Goal: Task Accomplishment & Management: Use online tool/utility

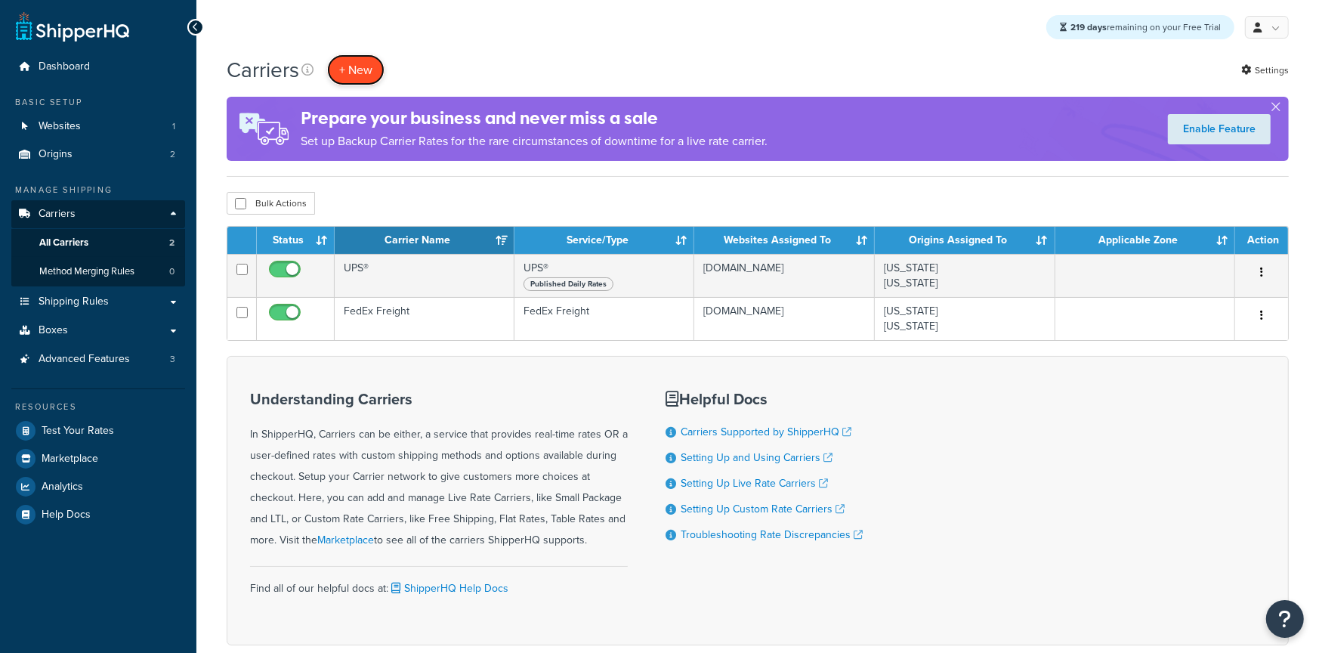
click at [352, 70] on button "+ New" at bounding box center [355, 69] width 57 height 31
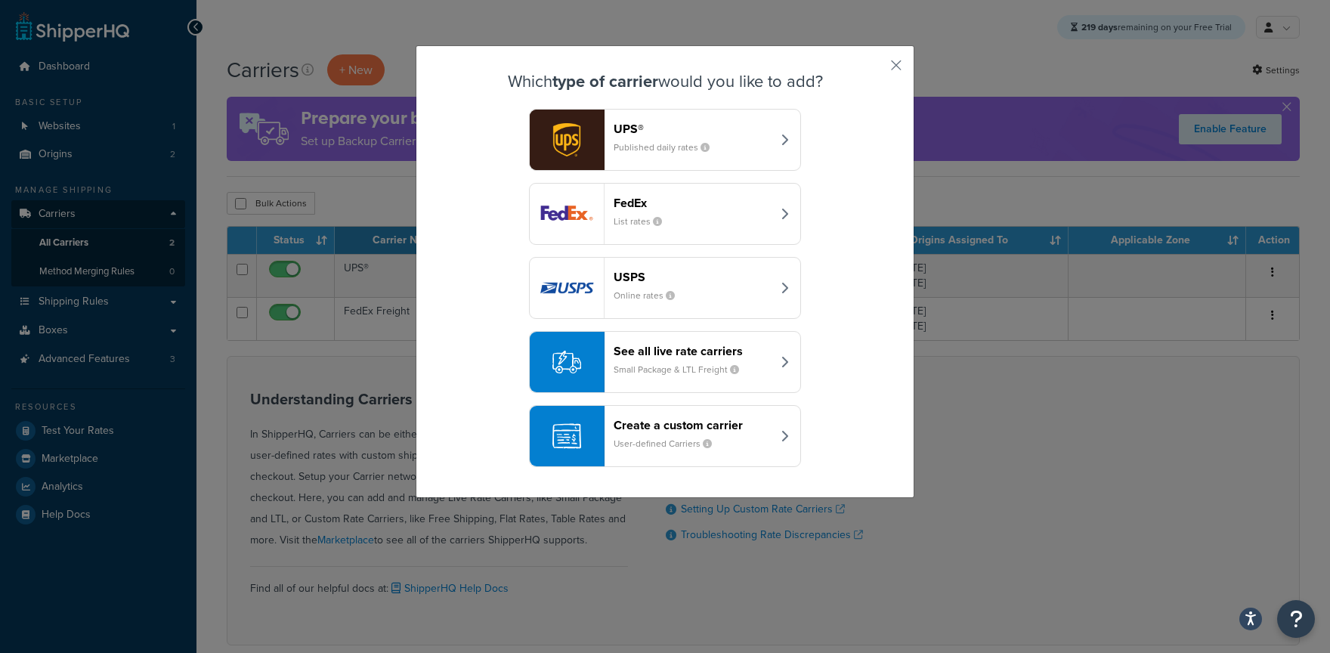
click at [656, 352] on header "See all live rate carriers" at bounding box center [692, 351] width 158 height 14
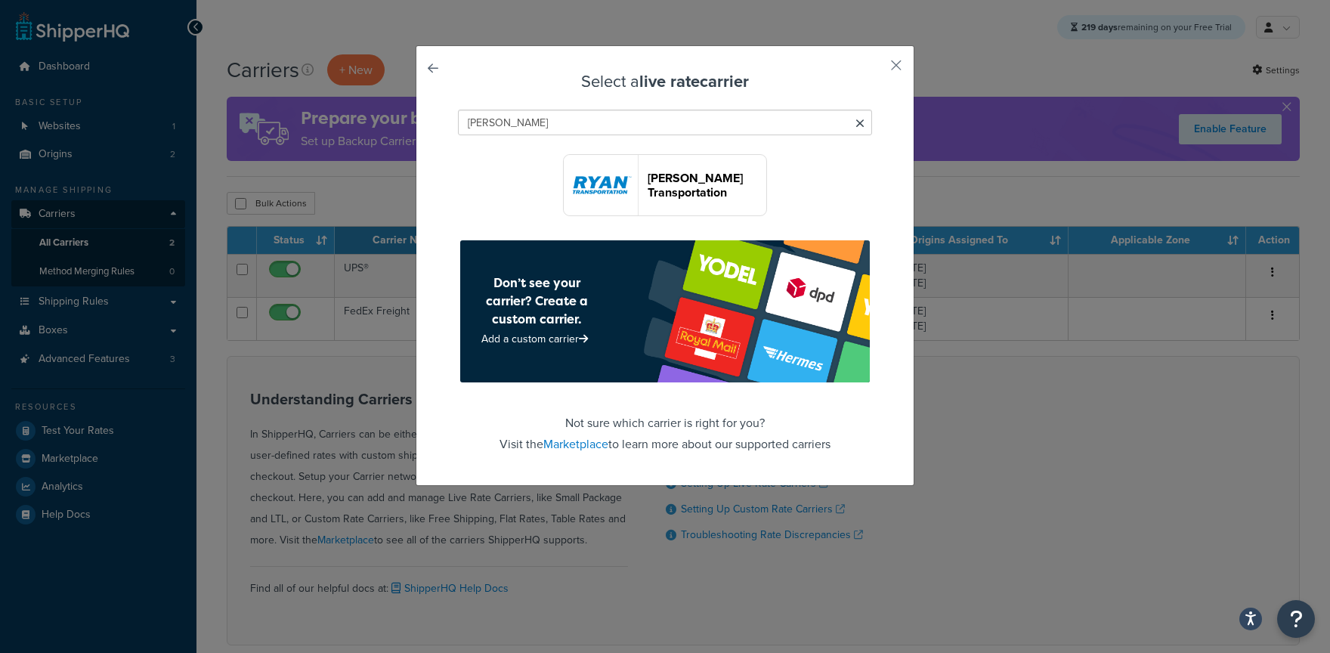
type input "Ryan"
click at [703, 167] on button "Ryan Transportation" at bounding box center [665, 185] width 204 height 62
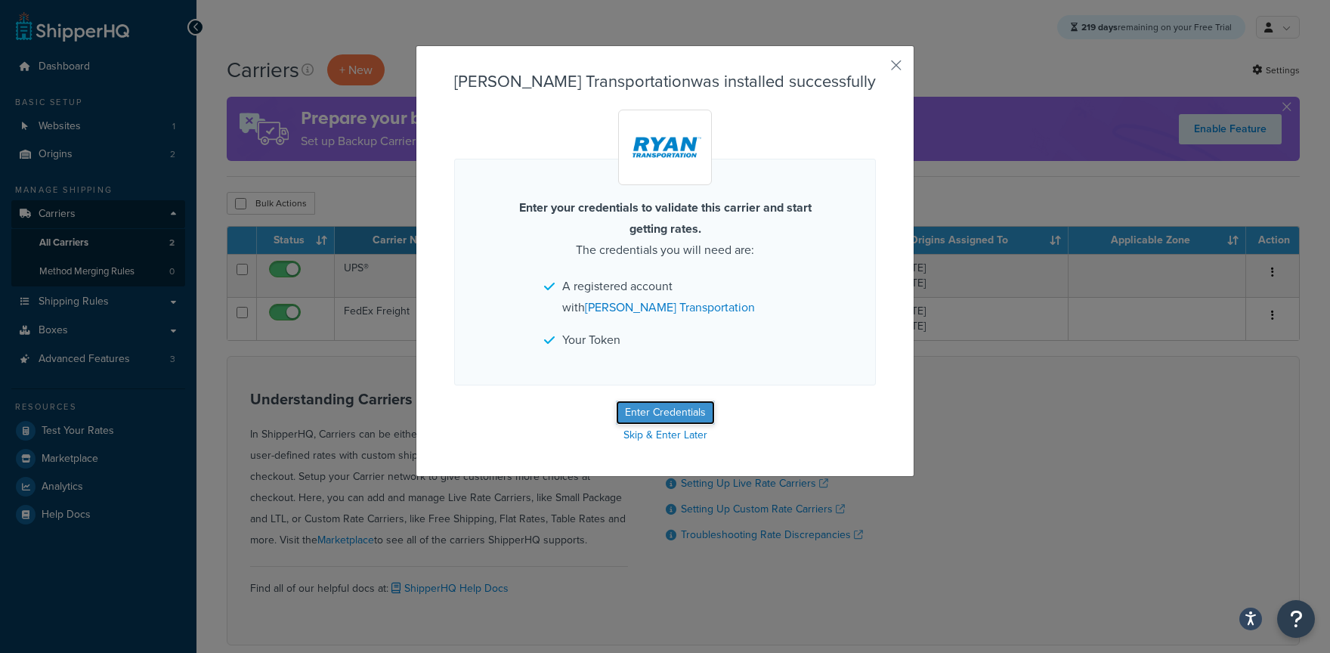
click at [636, 406] on button "Enter Credentials" at bounding box center [665, 412] width 99 height 24
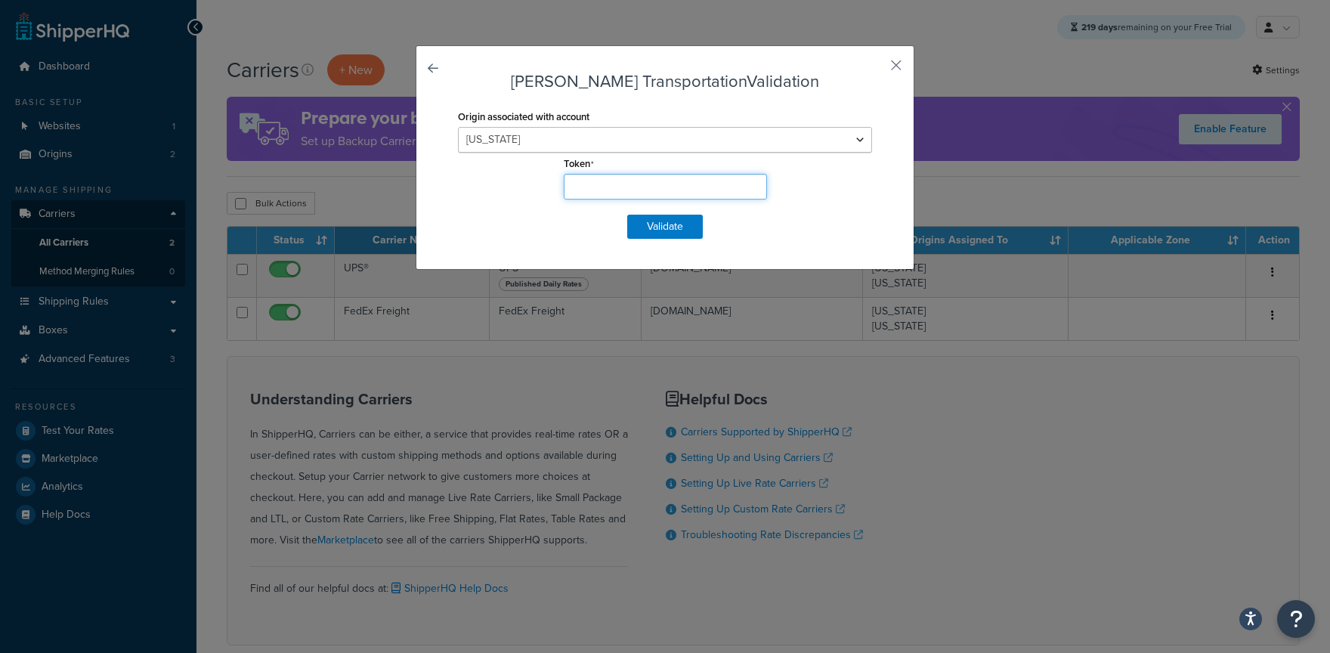
click at [628, 193] on input "Token" at bounding box center [665, 187] width 203 height 26
type input "asrgaerg"
click at [648, 227] on button "Validate" at bounding box center [665, 227] width 76 height 24
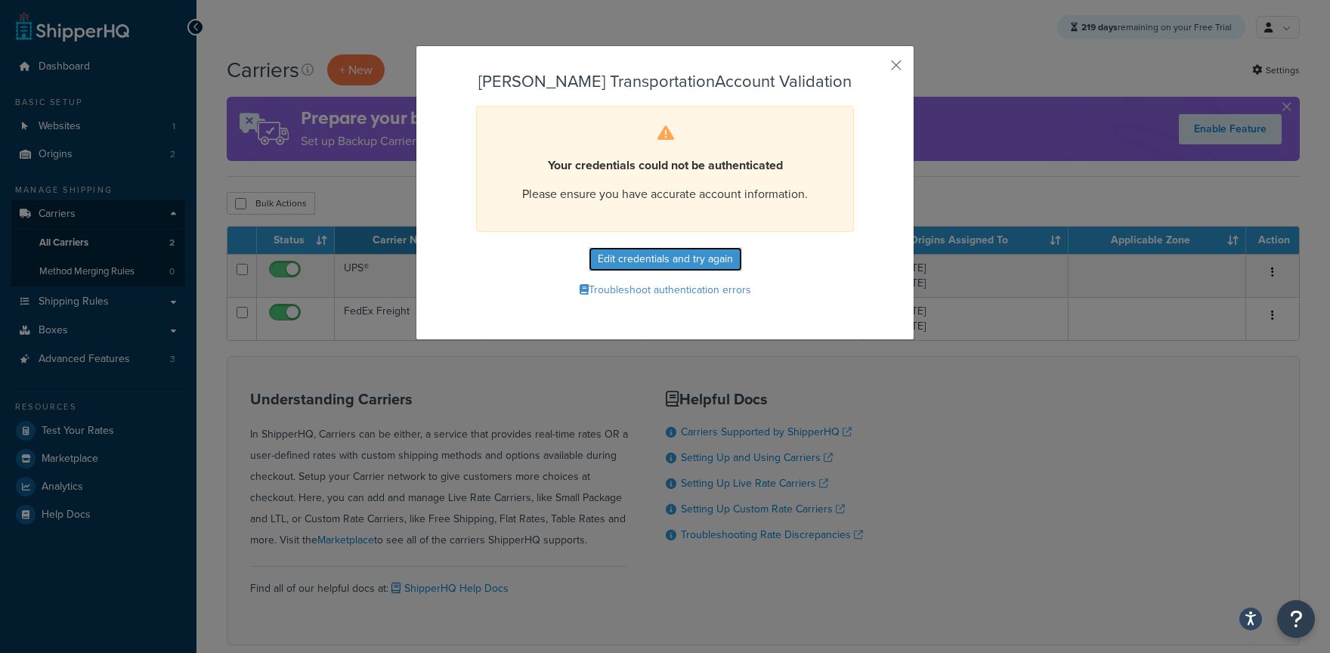
click at [714, 254] on button "Edit credentials and try again" at bounding box center [665, 259] width 153 height 24
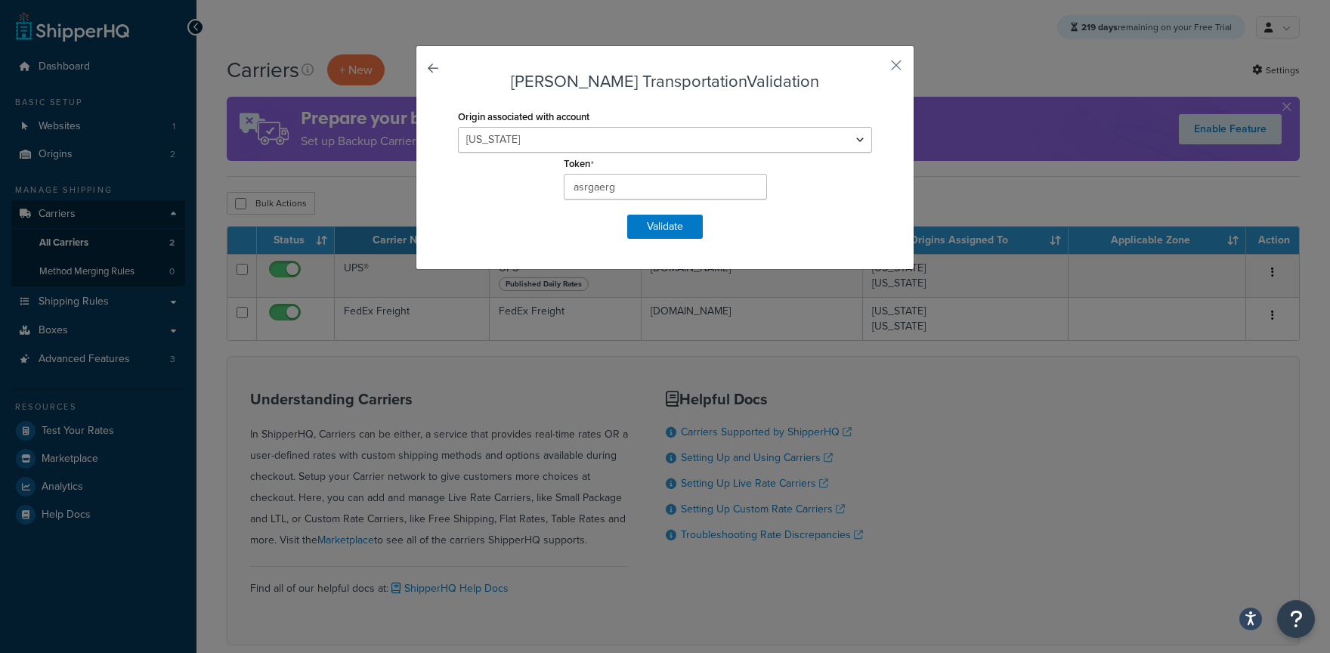
drag, startPoint x: 925, startPoint y: 26, endPoint x: 904, endPoint y: 39, distance: 24.4
click at [925, 26] on div "Ryan Transportation Validation Origin associated with account South Carolina Te…" at bounding box center [665, 326] width 1330 height 653
click at [903, 40] on div "Ryan Transportation Validation Origin associated with account South Carolina Te…" at bounding box center [665, 326] width 1330 height 653
click at [876, 69] on button "button" at bounding box center [874, 71] width 4 height 4
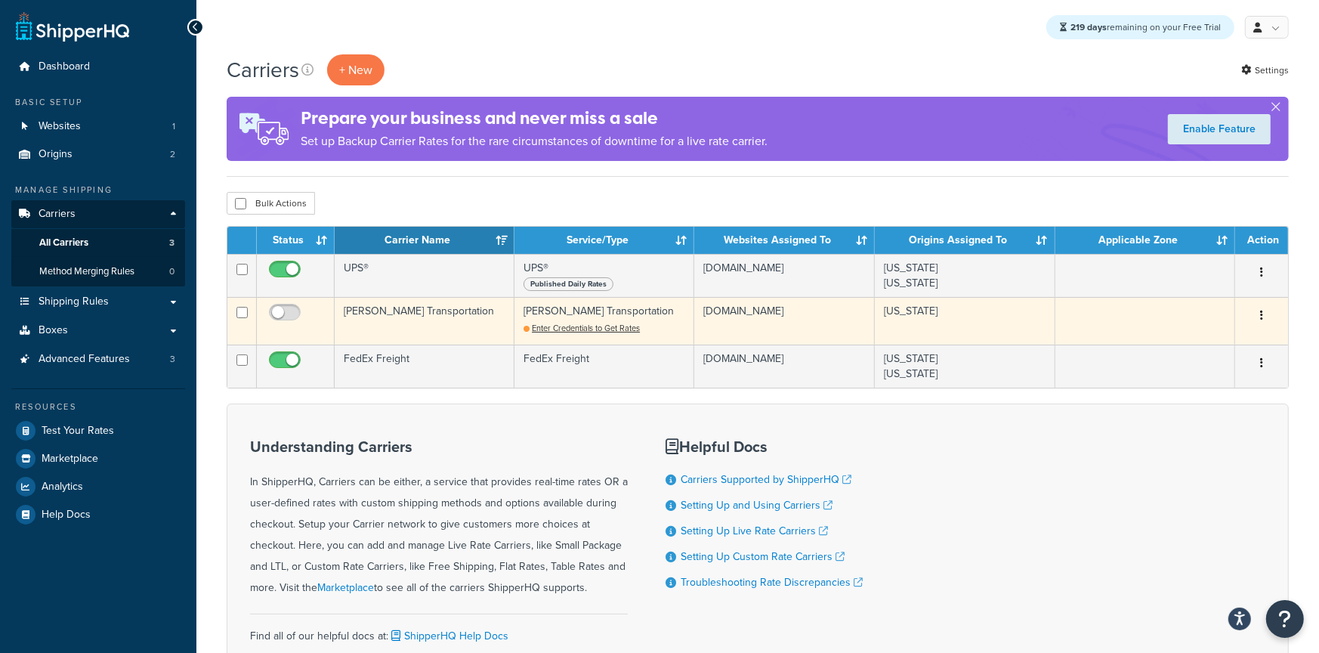
click at [428, 318] on td "[PERSON_NAME] Transportation" at bounding box center [425, 321] width 180 height 48
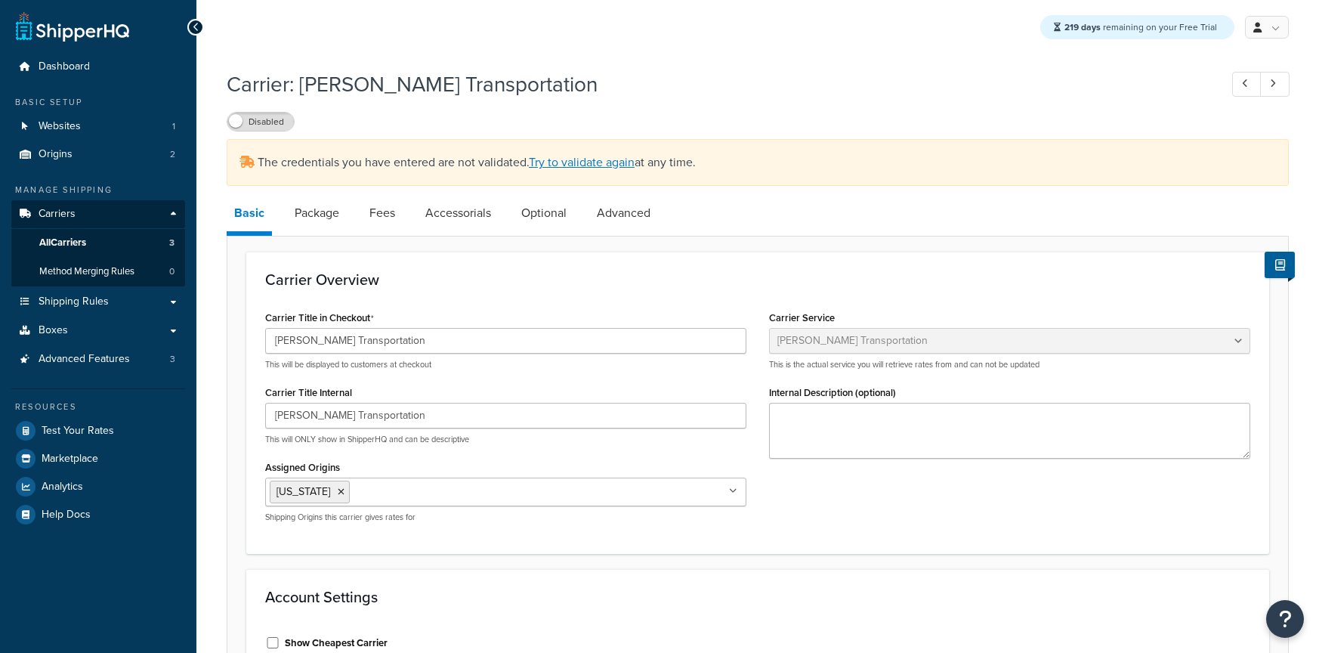
select select "ryanTransportFreight"
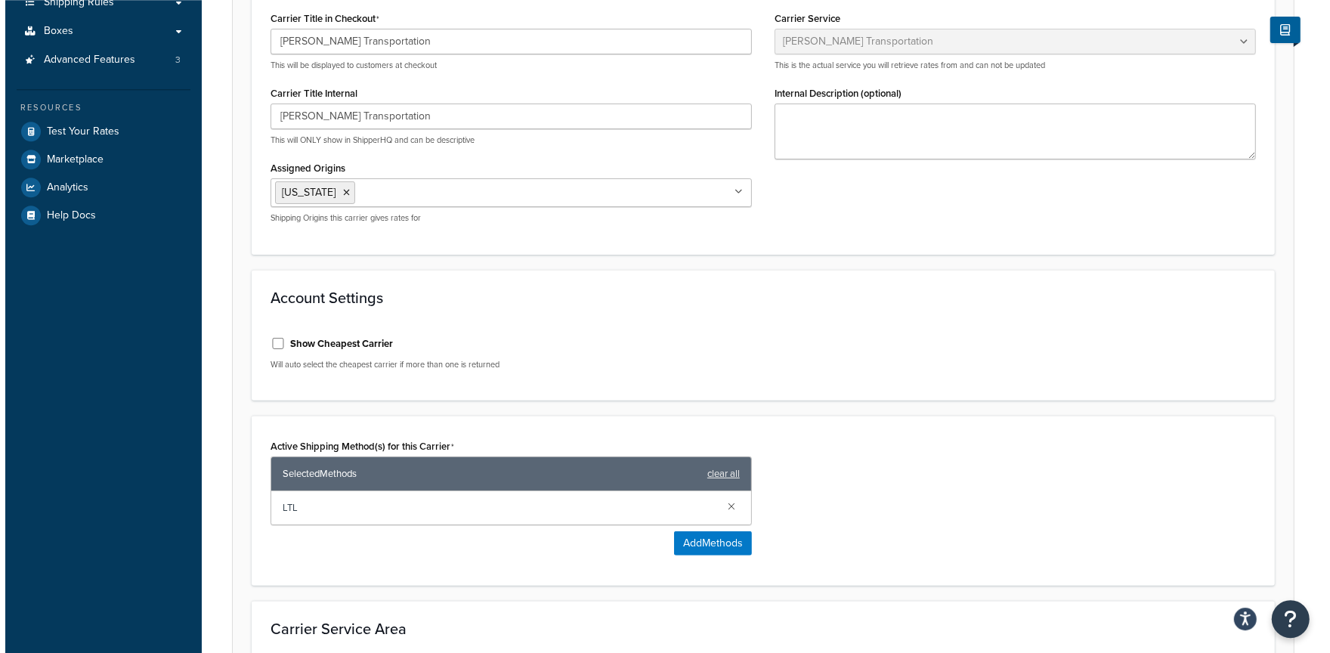
scroll to position [394, 0]
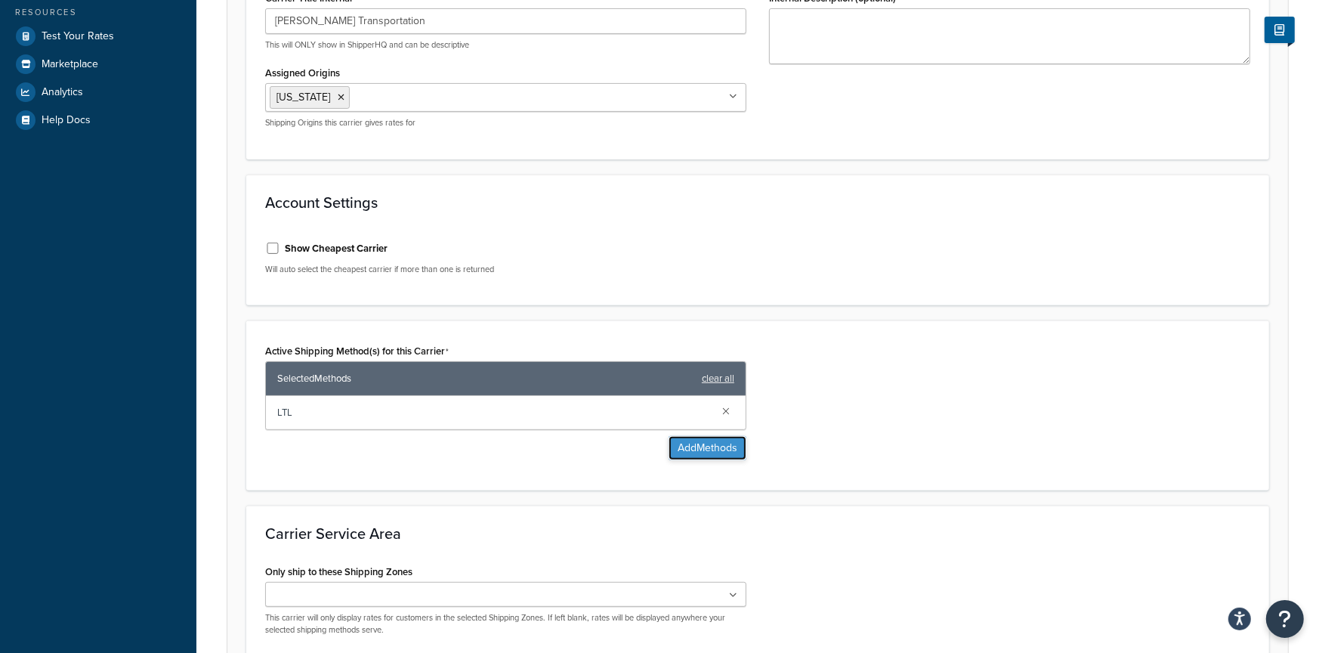
click at [710, 445] on button "Add Methods" at bounding box center [708, 448] width 78 height 24
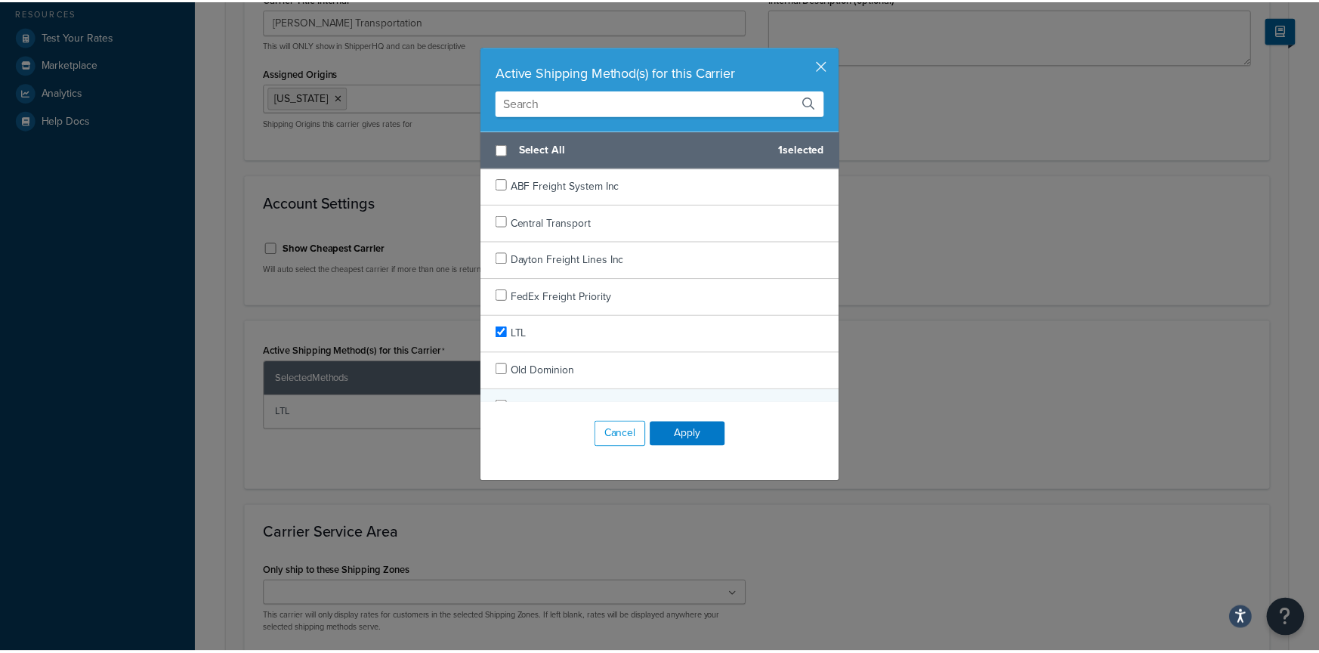
scroll to position [133, 0]
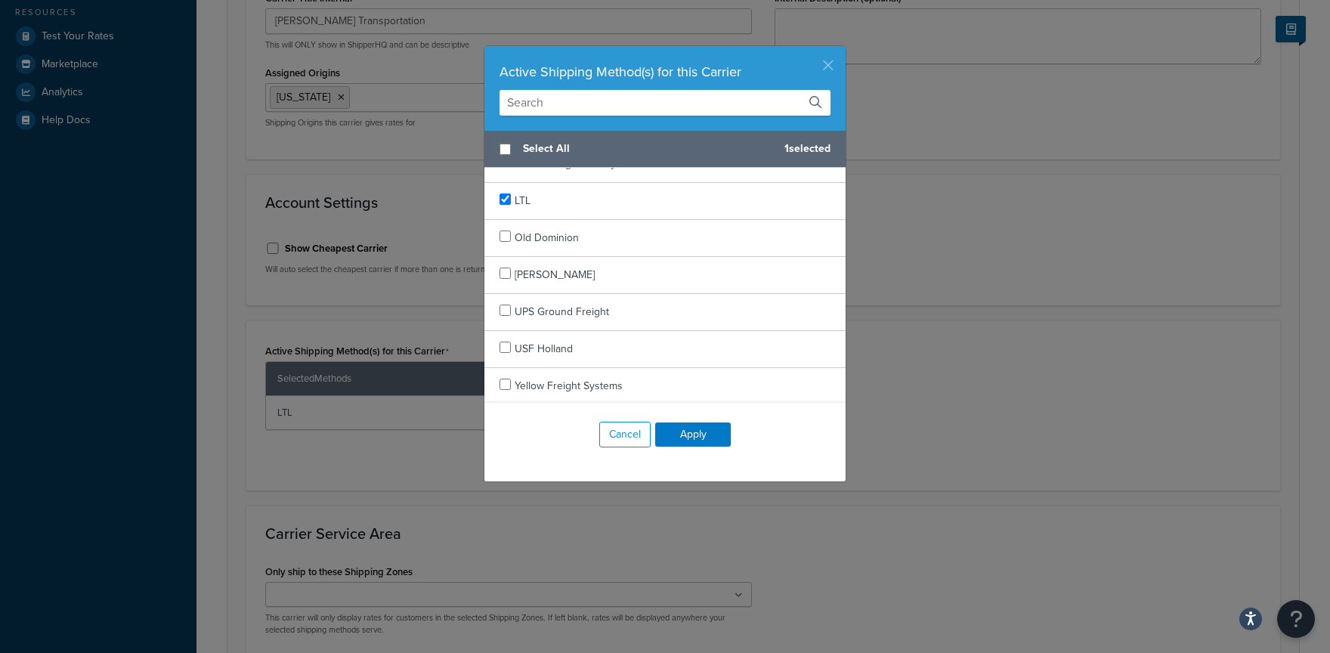
click at [842, 50] on button "button" at bounding box center [844, 48] width 4 height 4
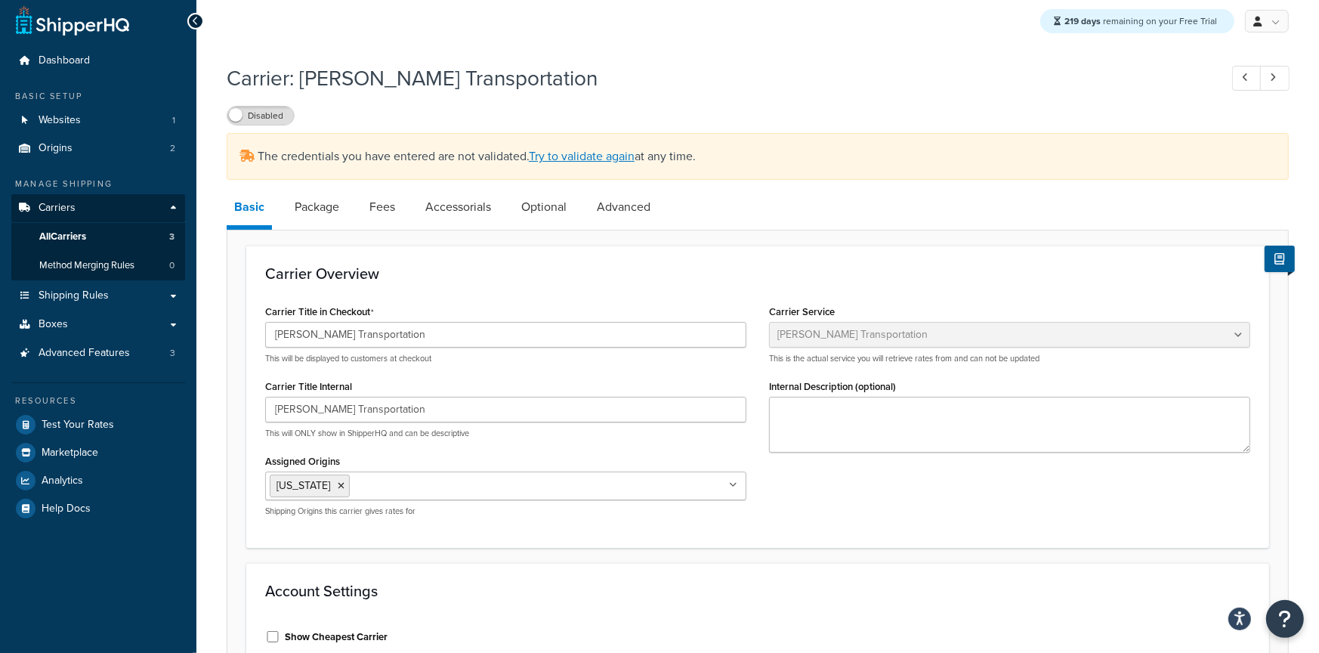
scroll to position [0, 0]
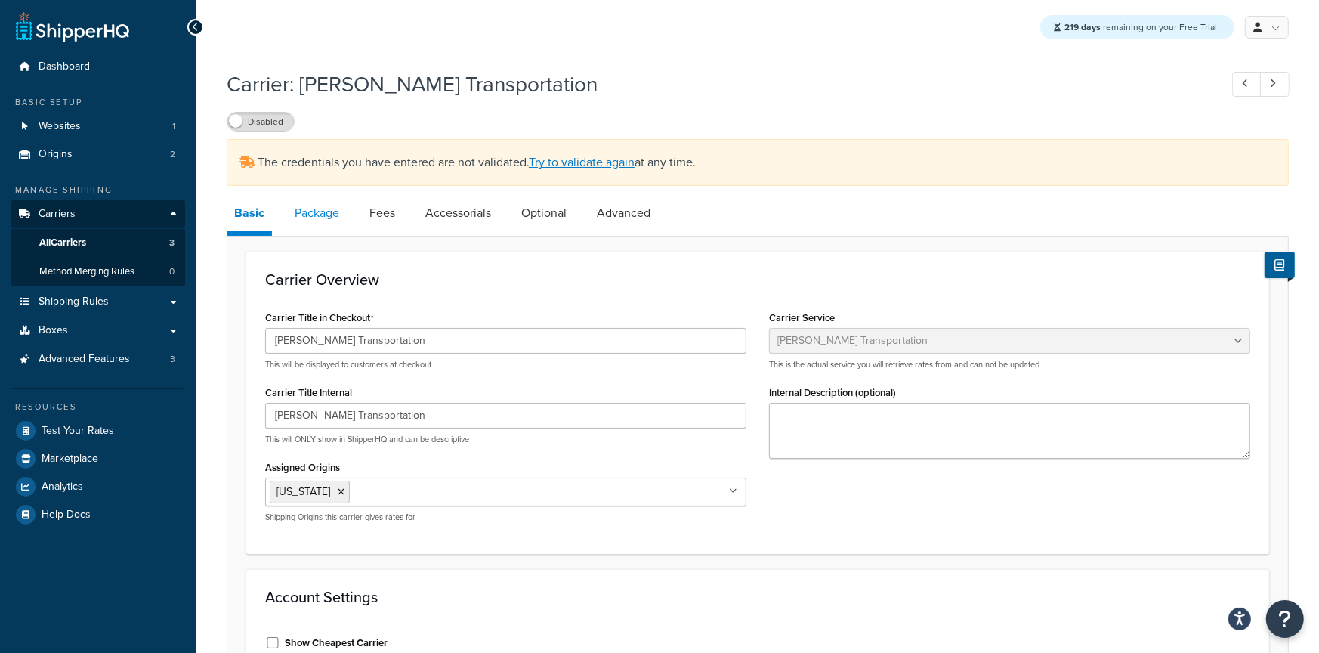
click at [333, 206] on link "Package" at bounding box center [317, 213] width 60 height 36
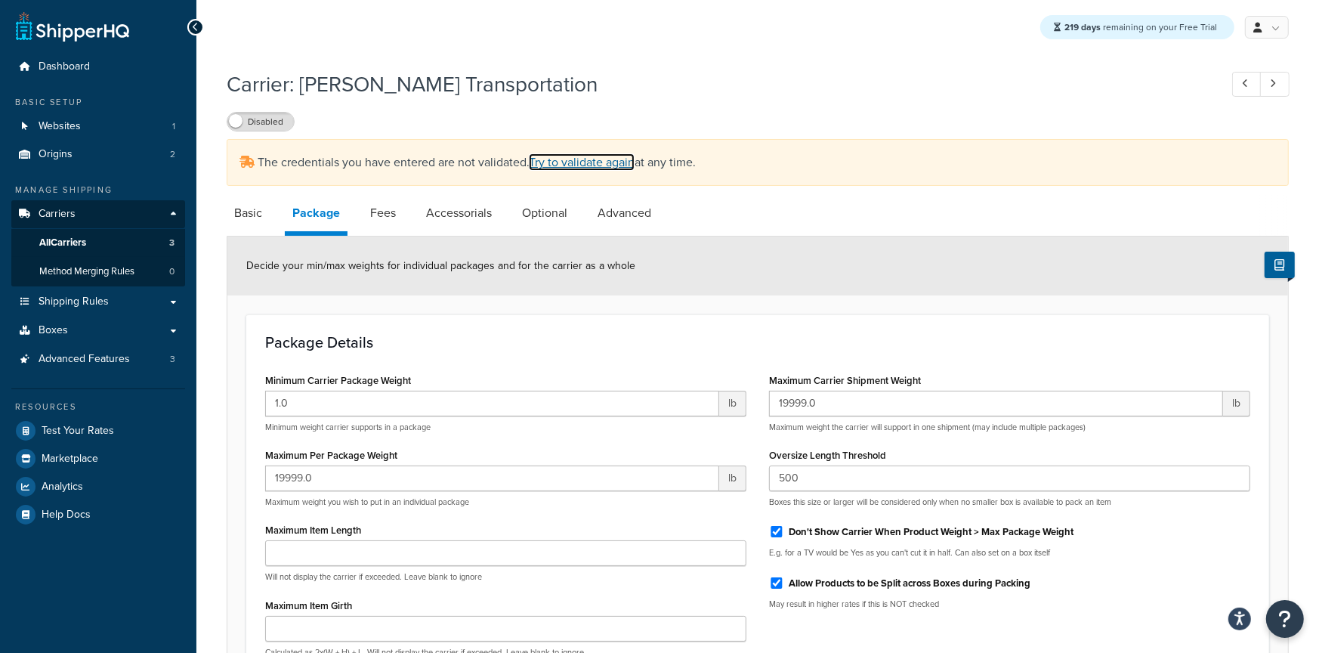
click at [599, 160] on link "Try to validate again" at bounding box center [582, 161] width 106 height 17
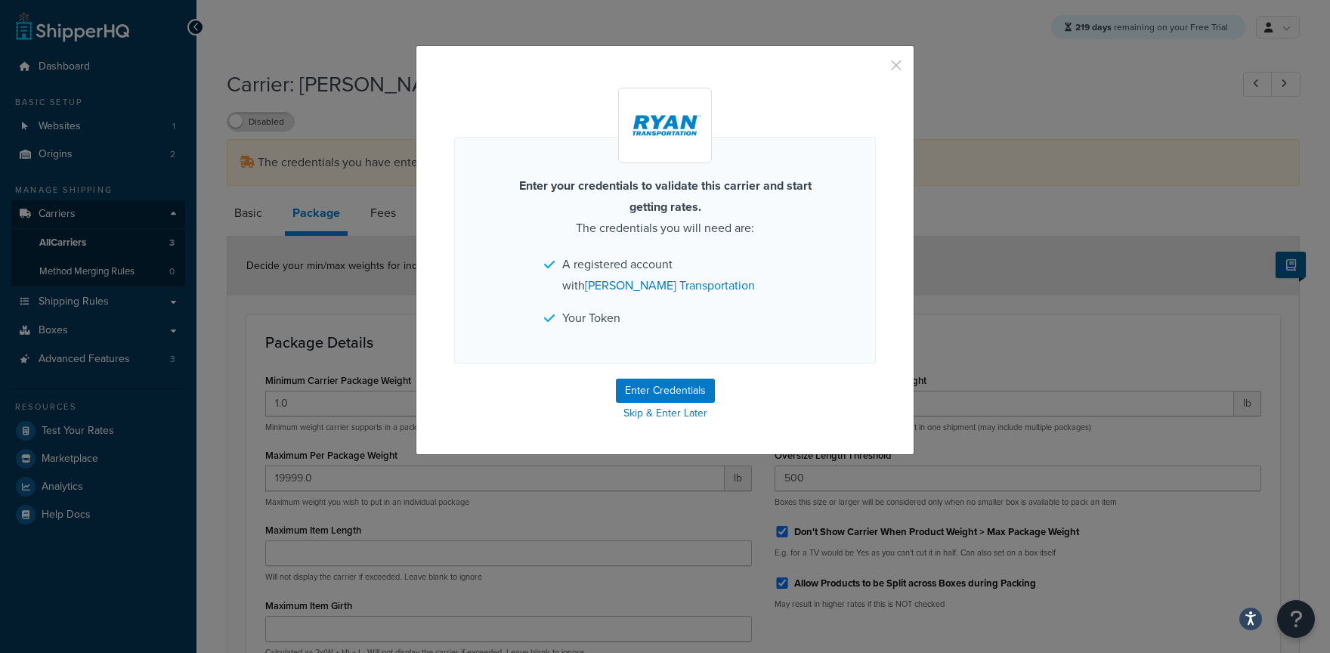
click at [894, 56] on div "Enter your credentials to validate this carrier and start getting rates. The cr…" at bounding box center [665, 249] width 499 height 409
click at [91, 151] on div "Enter your credentials to validate this carrier and start getting rates. The cr…" at bounding box center [665, 326] width 1330 height 653
click at [94, 153] on div "Enter your credentials to validate this carrier and start getting rates. The cr…" at bounding box center [665, 326] width 1330 height 653
click at [860, 101] on div at bounding box center [665, 126] width 422 height 76
click at [901, 63] on div "Enter your credentials to validate this carrier and start getting rates. The cr…" at bounding box center [665, 249] width 499 height 409
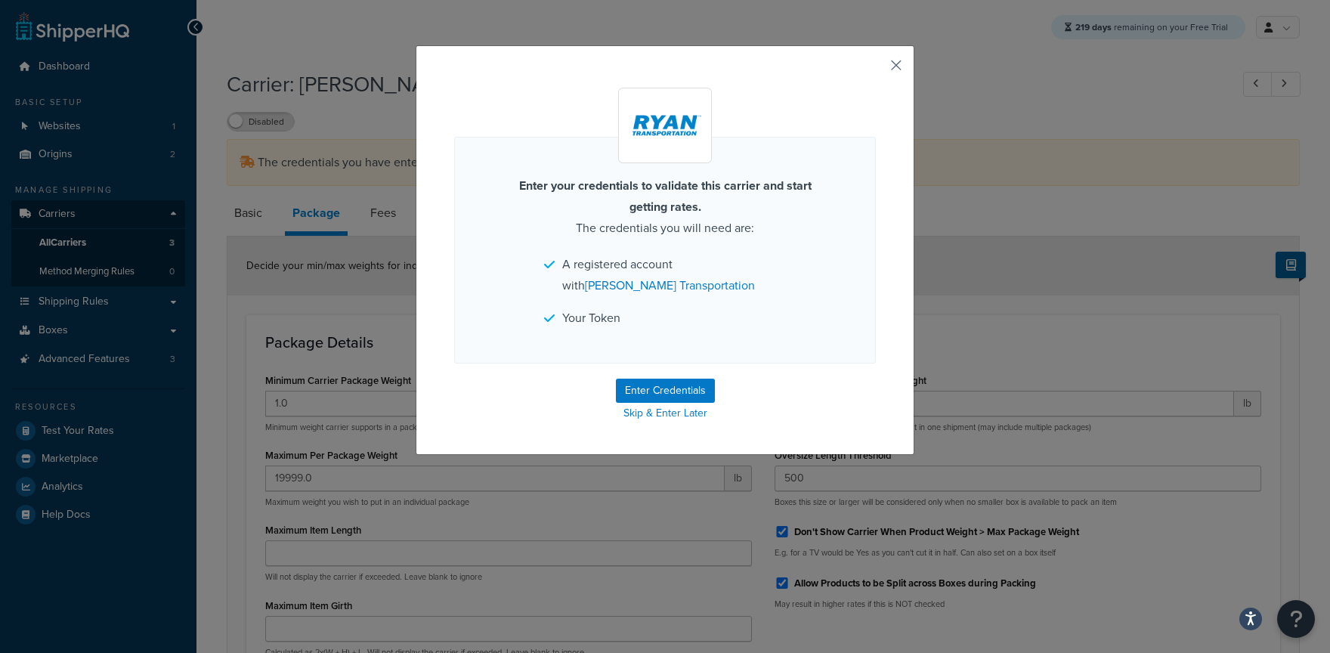
click at [895, 62] on div "Enter your credentials to validate this carrier and start getting rates. The cr…" at bounding box center [665, 249] width 499 height 409
click at [846, 64] on div "Enter your credentials to validate this carrier and start getting rates. The cr…" at bounding box center [665, 249] width 499 height 409
click at [863, 66] on div "Enter your credentials to validate this carrier and start getting rates. The cr…" at bounding box center [665, 249] width 499 height 409
click at [906, 57] on div "Enter your credentials to validate this carrier and start getting rates. The cr…" at bounding box center [665, 249] width 499 height 409
click at [876, 69] on button "button" at bounding box center [874, 71] width 4 height 4
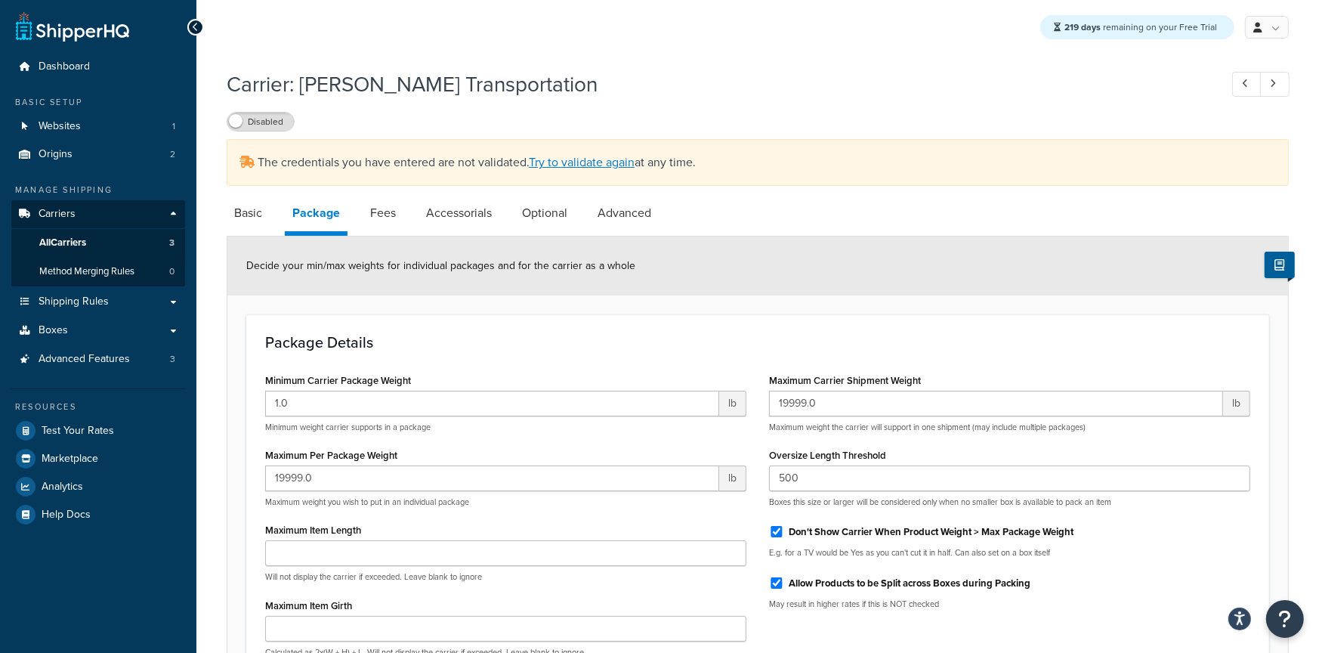
click at [70, 171] on ul "Dashboard Basic Setup Websites 1 Origins 2 Manage Shipping Carriers Carriers Al…" at bounding box center [98, 290] width 174 height 475
click at [79, 162] on link "Origins 2" at bounding box center [98, 155] width 174 height 28
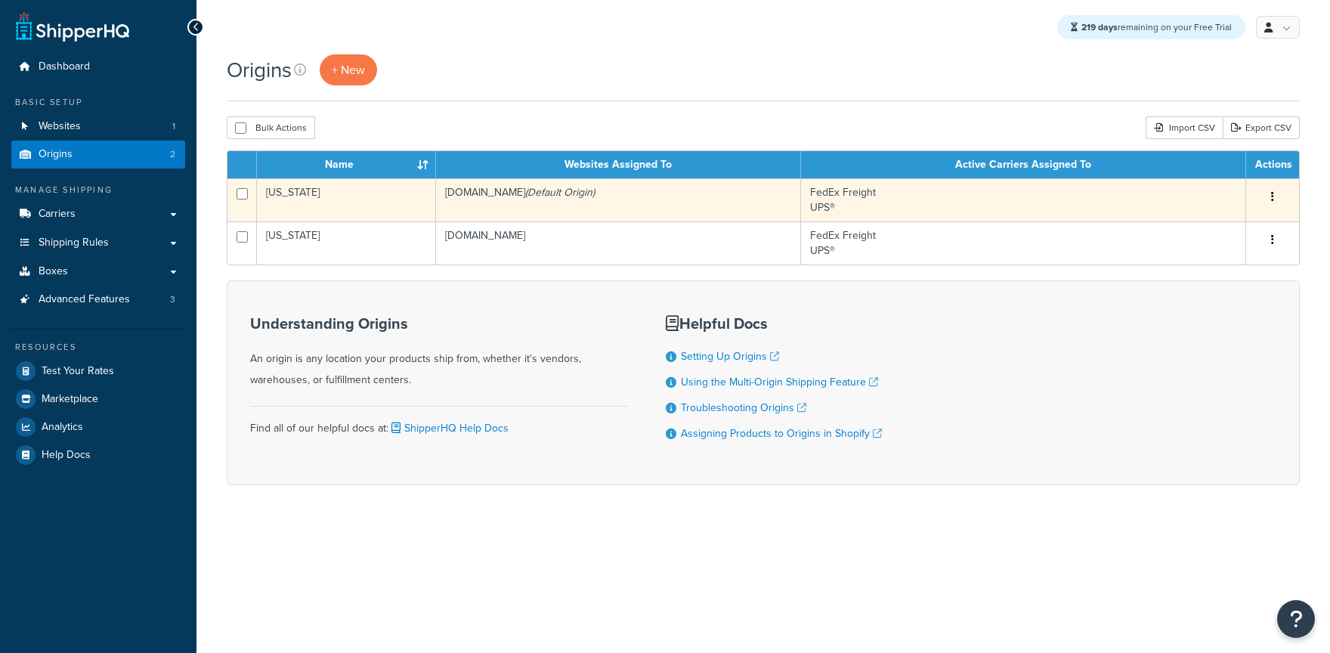
click at [446, 213] on td "feelthefern.myshopify.com (Default Origin)" at bounding box center [618, 199] width 365 height 43
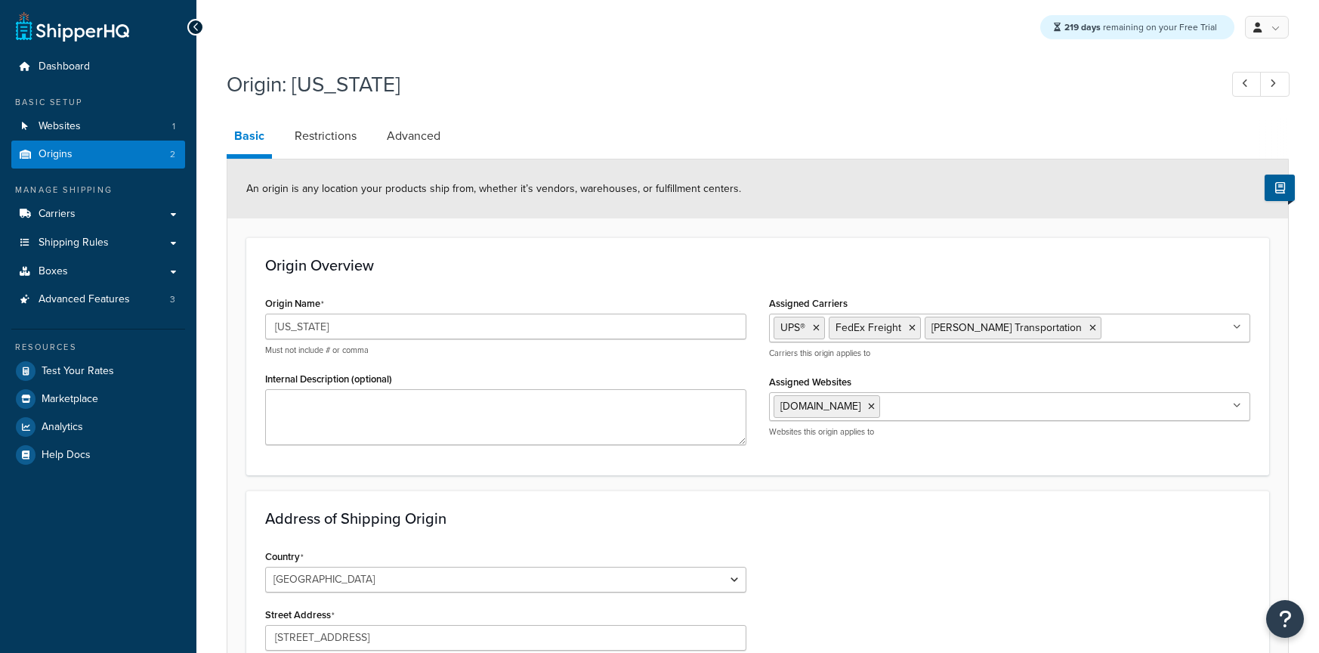
select select "40"
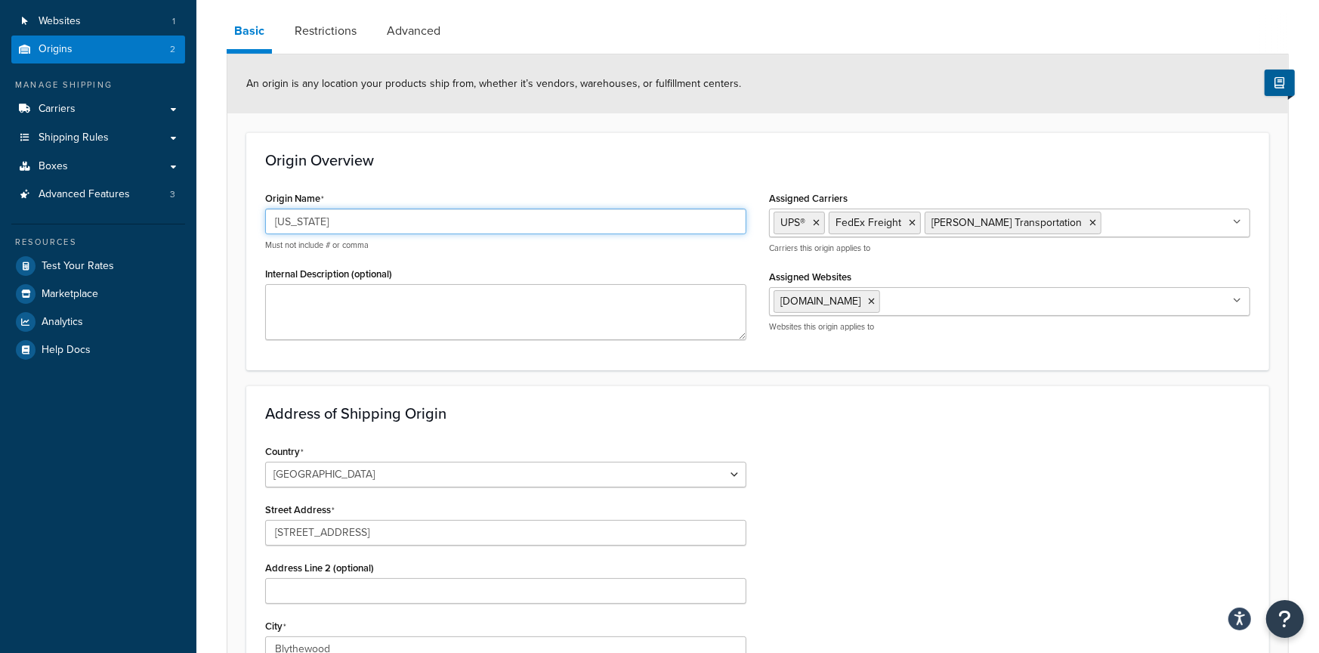
drag, startPoint x: 354, startPoint y: 221, endPoint x: 91, endPoint y: 230, distance: 262.3
click at [96, 230] on div "Dashboard Basic Setup Websites 1 Origins 2 Manage Shipping Carriers Carriers Al…" at bounding box center [659, 496] width 1319 height 1202
click at [412, 209] on input "[US_STATE]" at bounding box center [505, 222] width 481 height 26
click at [411, 209] on input "[US_STATE]" at bounding box center [505, 222] width 481 height 26
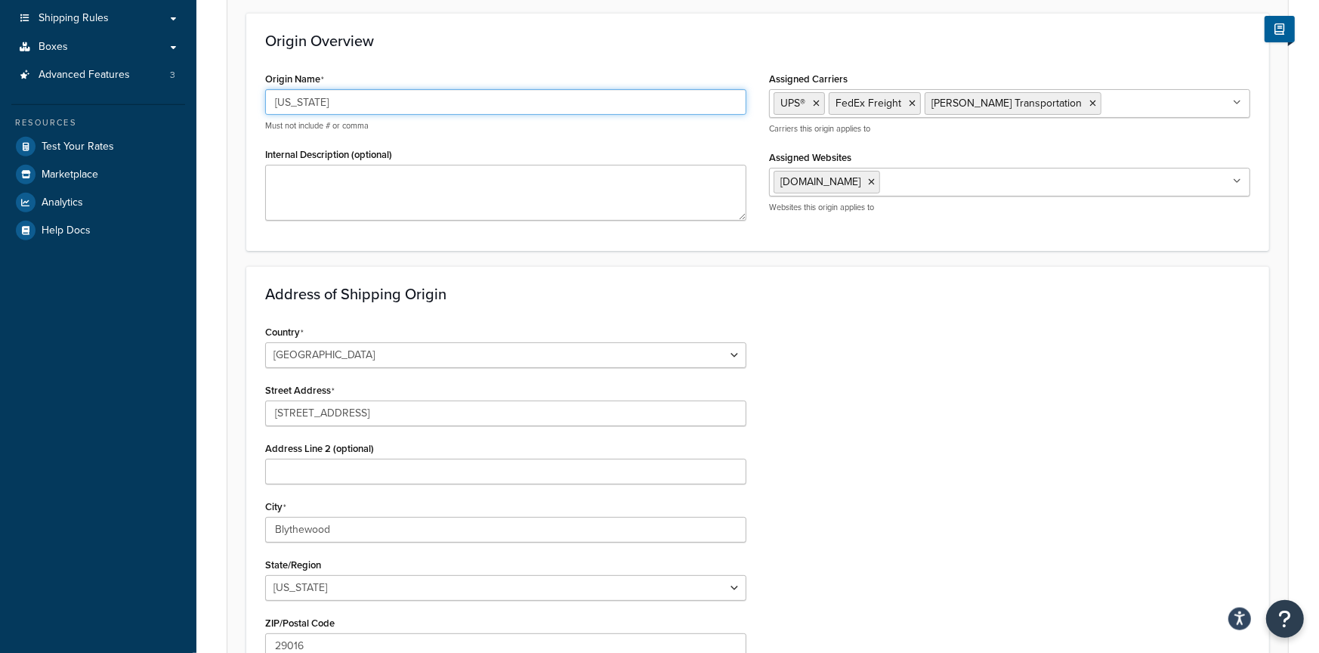
scroll to position [249, 0]
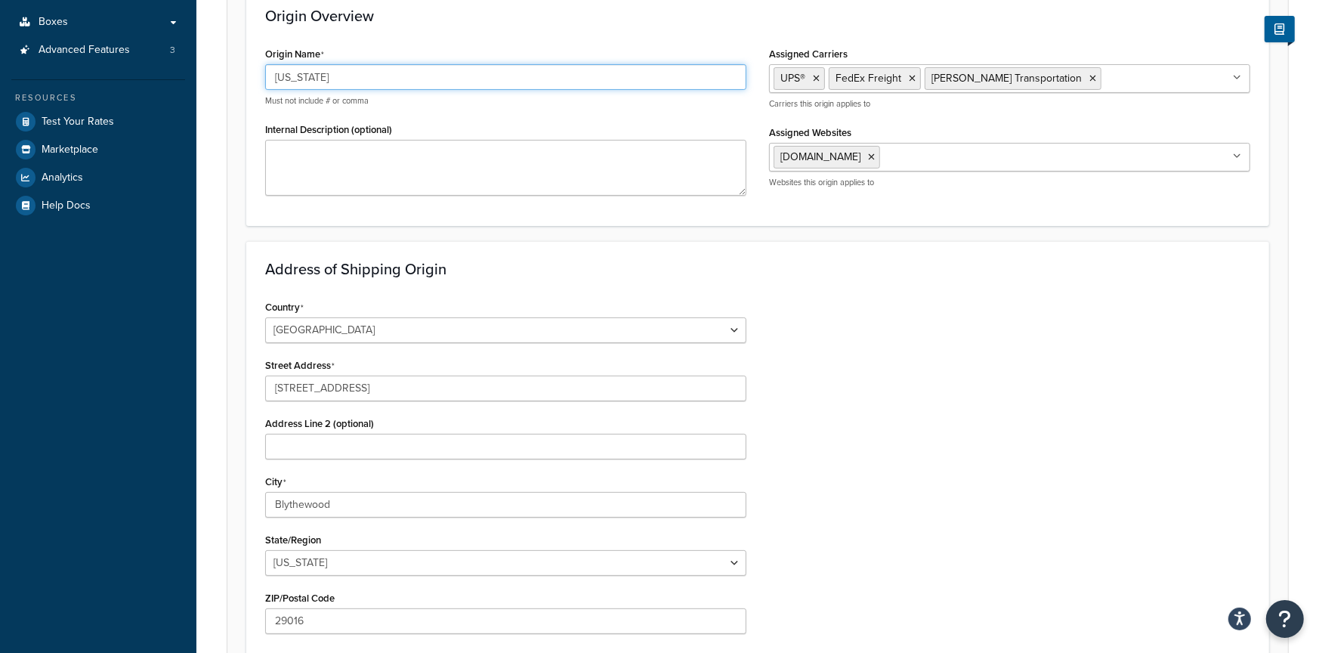
type input "Michigan"
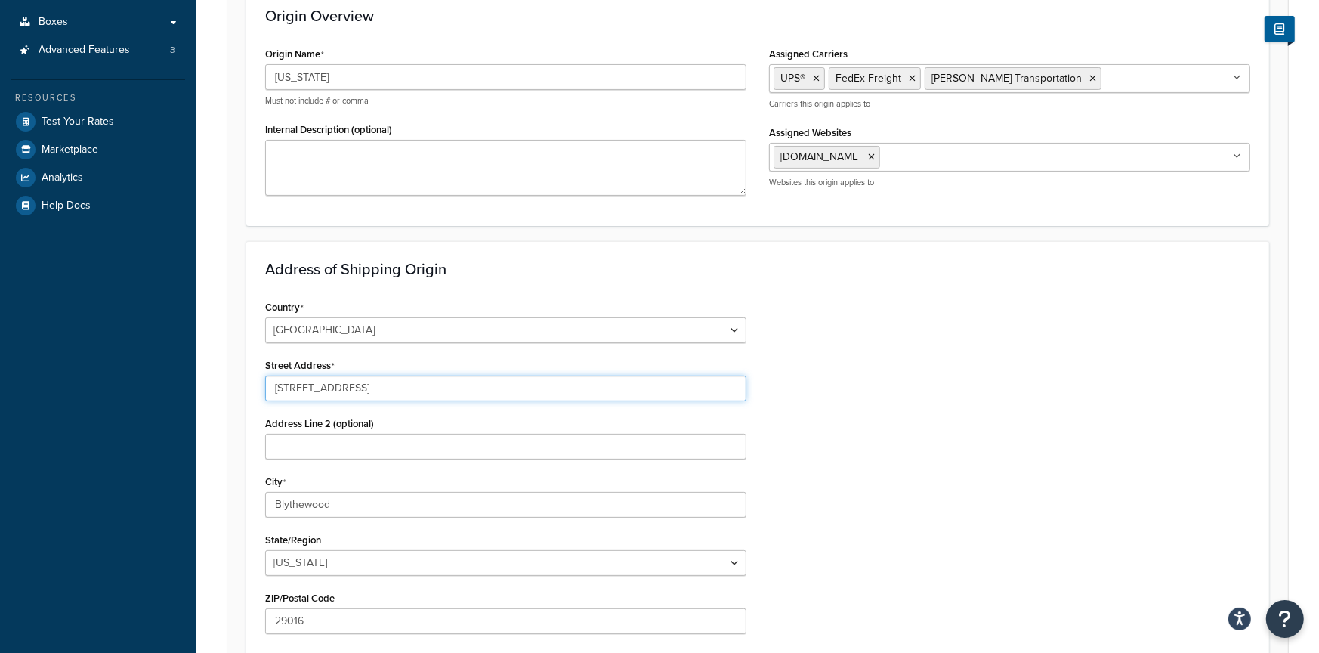
click at [397, 383] on input "1120 Northpoint Blvd" at bounding box center [505, 388] width 481 height 26
click at [397, 384] on input "1120 Northpoint Blvd" at bounding box center [505, 388] width 481 height 26
paste input "1618 Terminal R"
click at [397, 390] on input "1120 Northpoint 1618 Terminal Rd" at bounding box center [505, 388] width 481 height 26
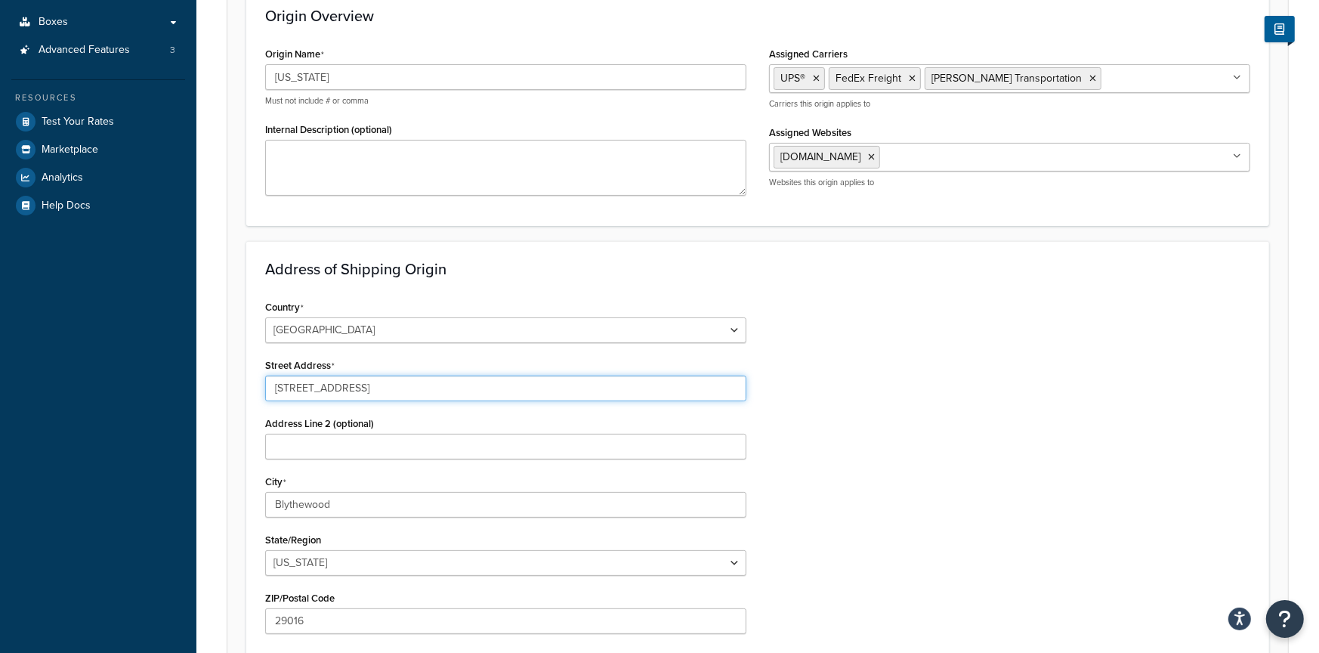
click at [397, 390] on input "1120 Northpoint 1618 Terminal Rd" at bounding box center [505, 388] width 481 height 26
paste input "text"
type input "1618 Terminal Rd"
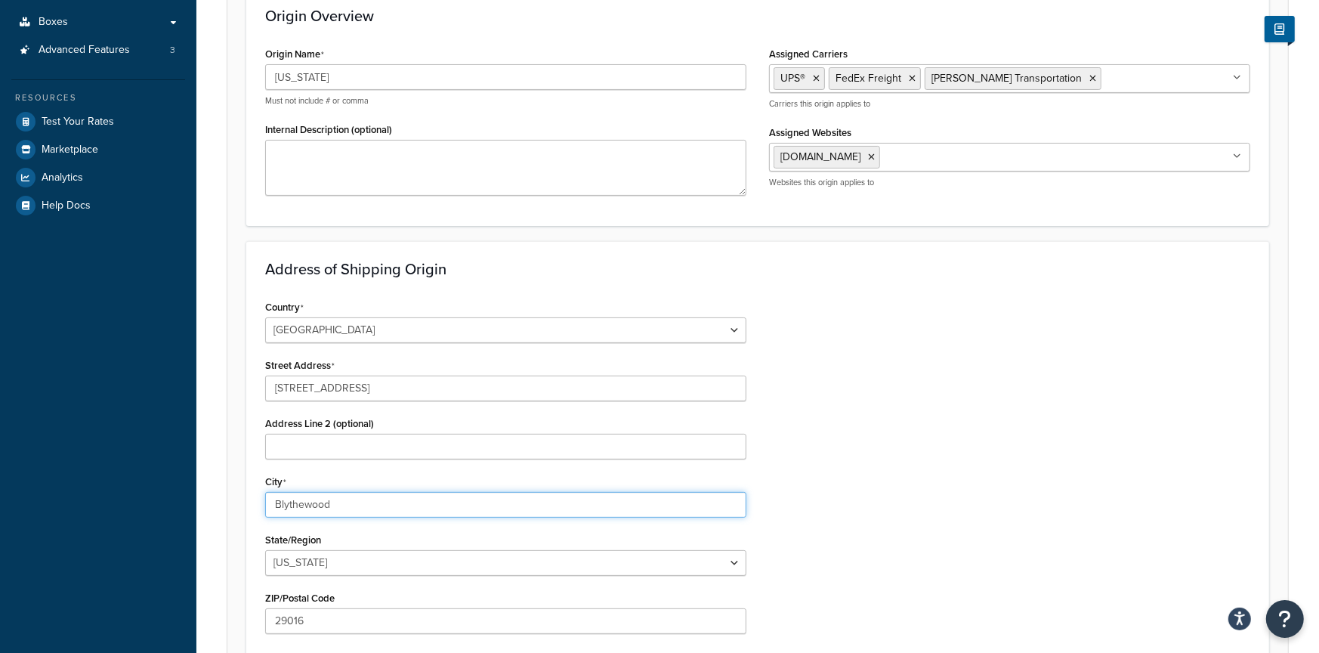
click at [375, 502] on input "Blythewood" at bounding box center [505, 505] width 481 height 26
paste input "Niles"
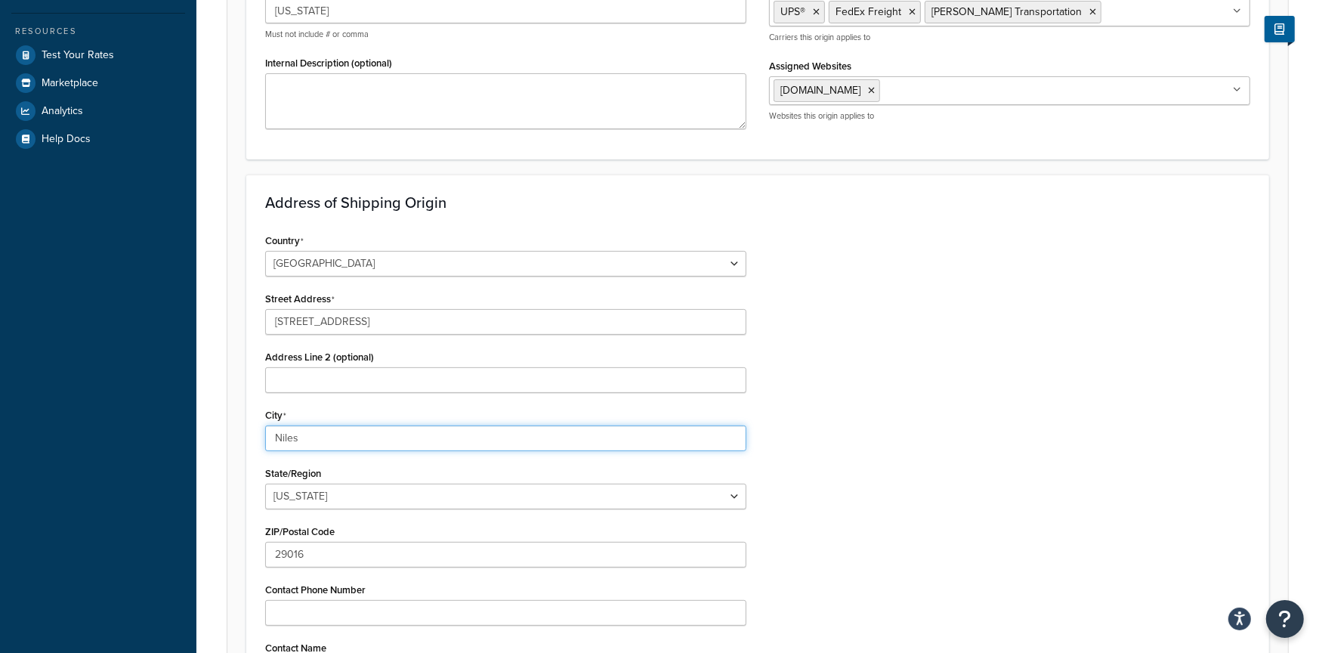
scroll to position [394, 0]
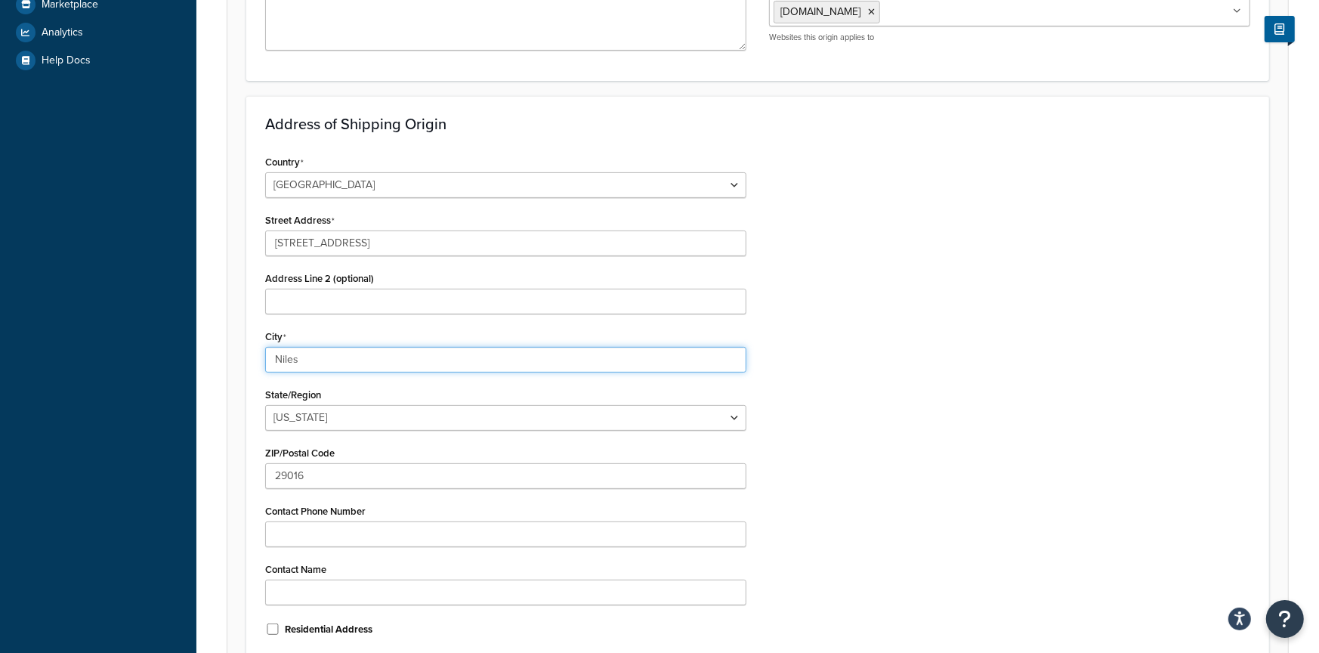
type input "Niles"
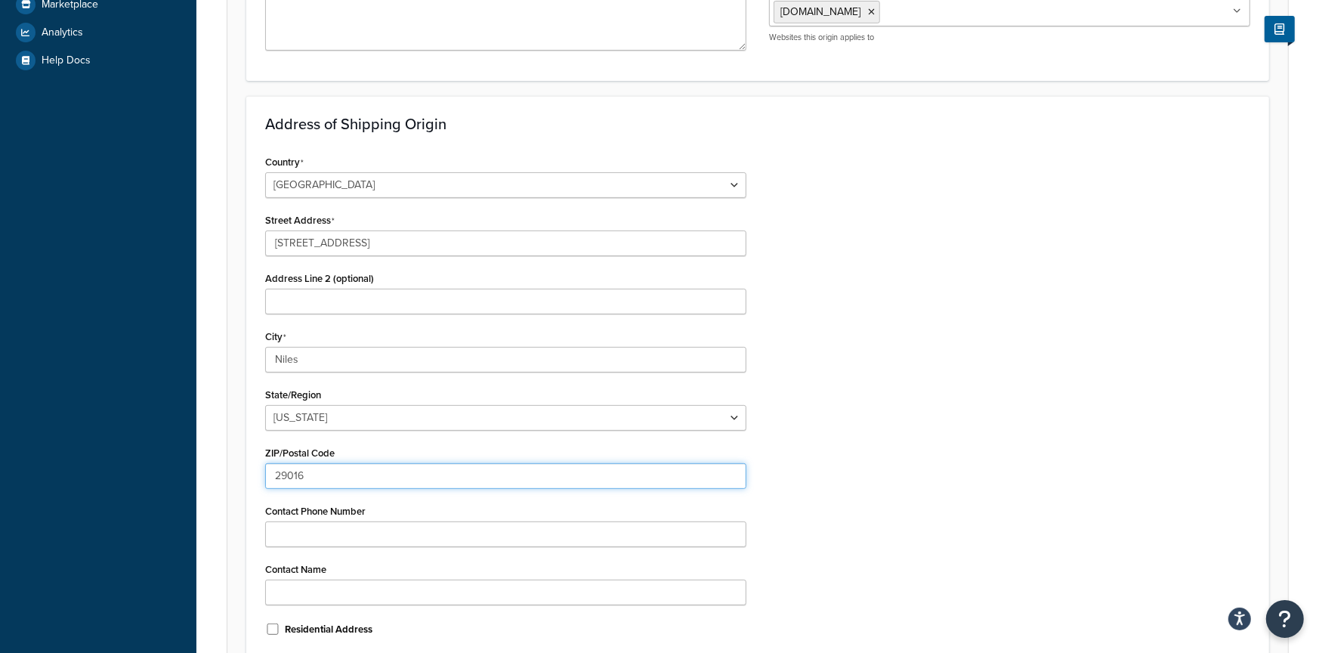
click at [394, 479] on input "29016" at bounding box center [505, 476] width 481 height 26
click at [394, 478] on input "29016" at bounding box center [505, 476] width 481 height 26
paste input "49120"
type input "49120"
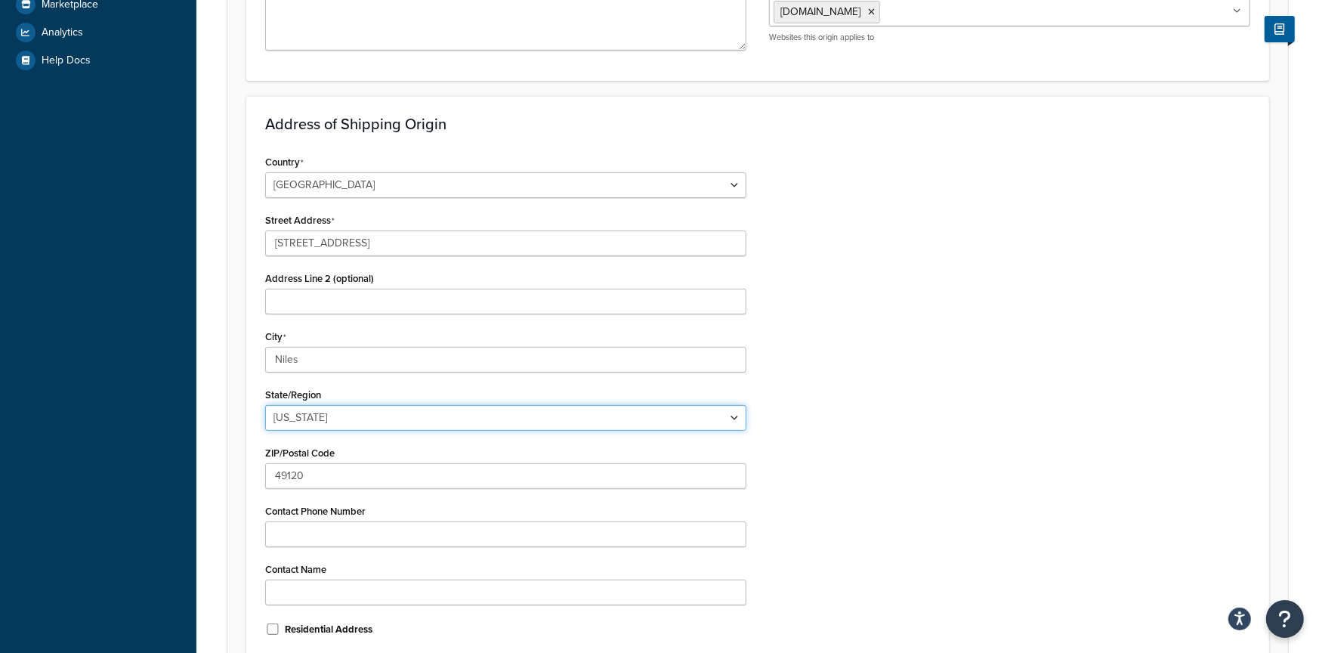
click at [265, 405] on select "Alabama Alaska American Samoa Arizona Arkansas Armed Forces Americas Armed Forc…" at bounding box center [505, 418] width 481 height 26
select select "22"
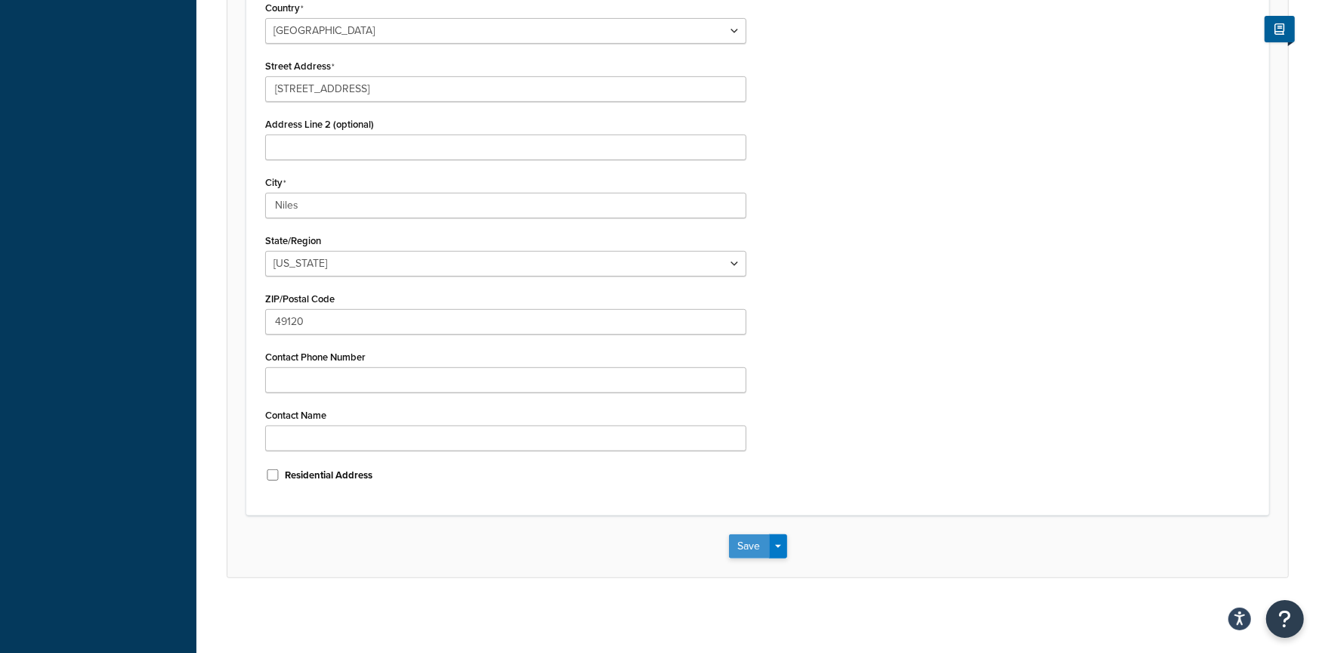
drag, startPoint x: 734, startPoint y: 551, endPoint x: 735, endPoint y: 538, distance: 12.9
click at [735, 551] on button "Save" at bounding box center [749, 546] width 41 height 24
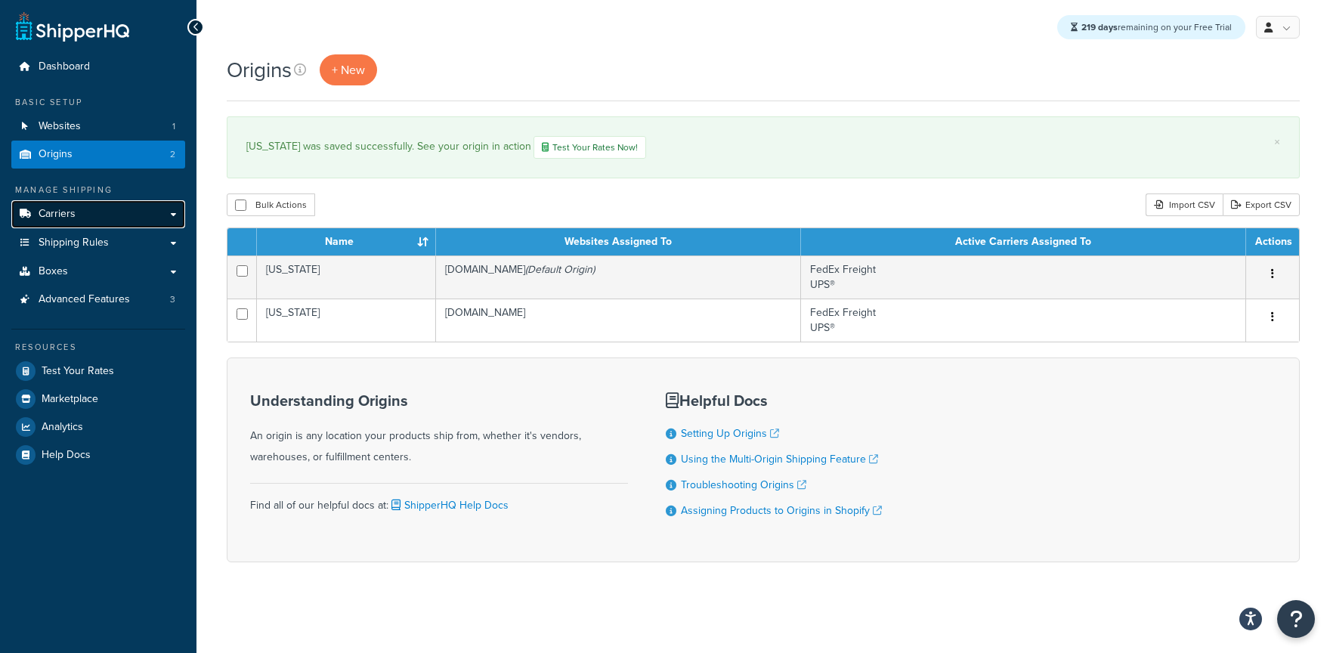
click at [117, 222] on link "Carriers" at bounding box center [98, 214] width 174 height 28
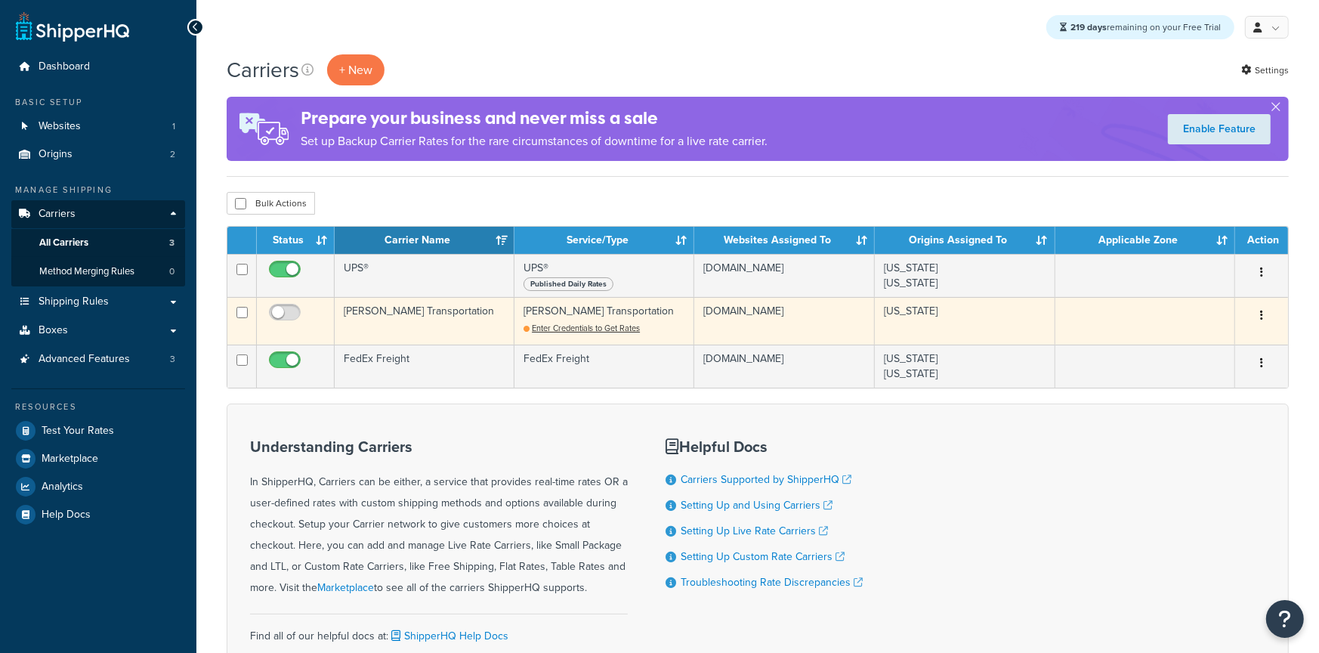
click at [387, 312] on td "[PERSON_NAME] Transportation" at bounding box center [425, 321] width 180 height 48
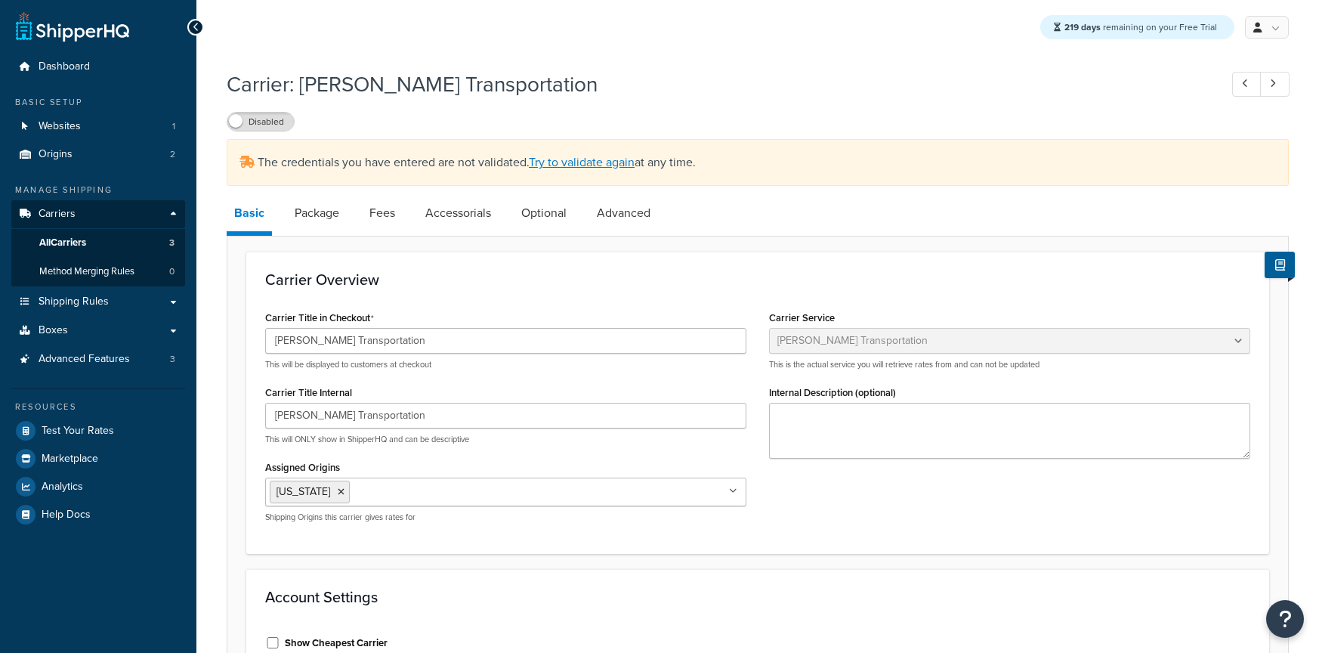
select select "ryanTransportFreight"
click at [576, 162] on link "Try to validate again" at bounding box center [582, 161] width 106 height 17
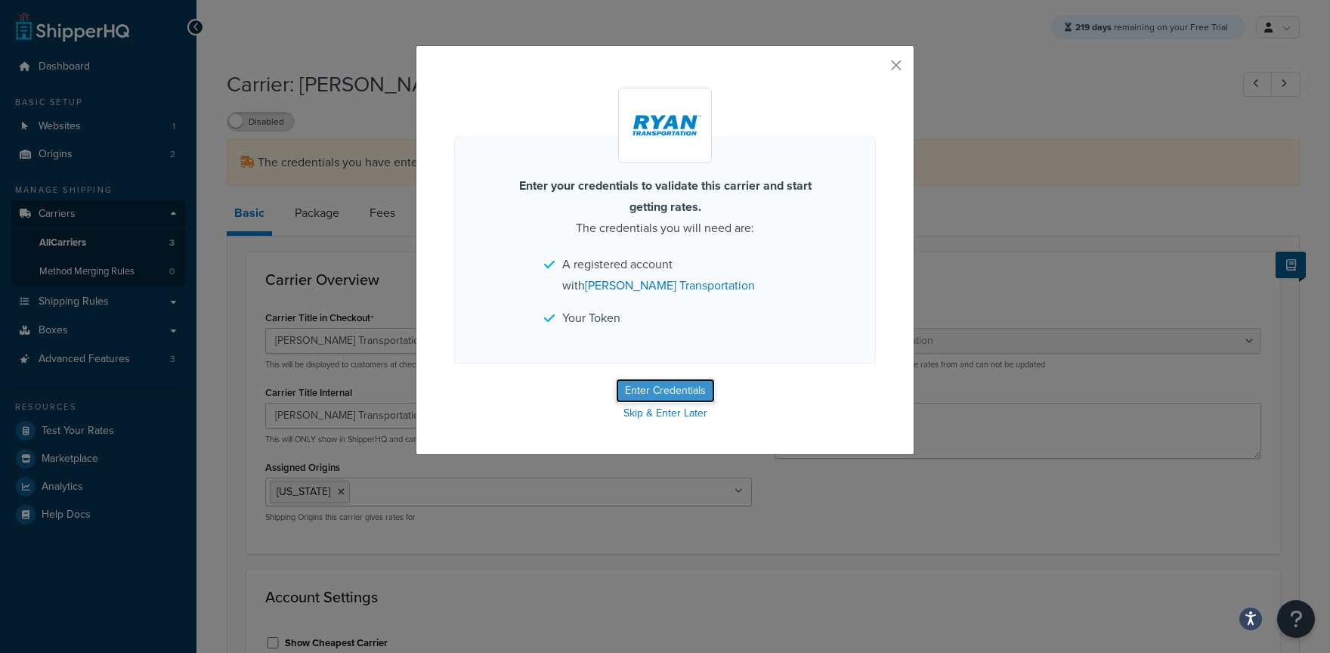
click at [632, 381] on button "Enter Credentials" at bounding box center [665, 390] width 99 height 24
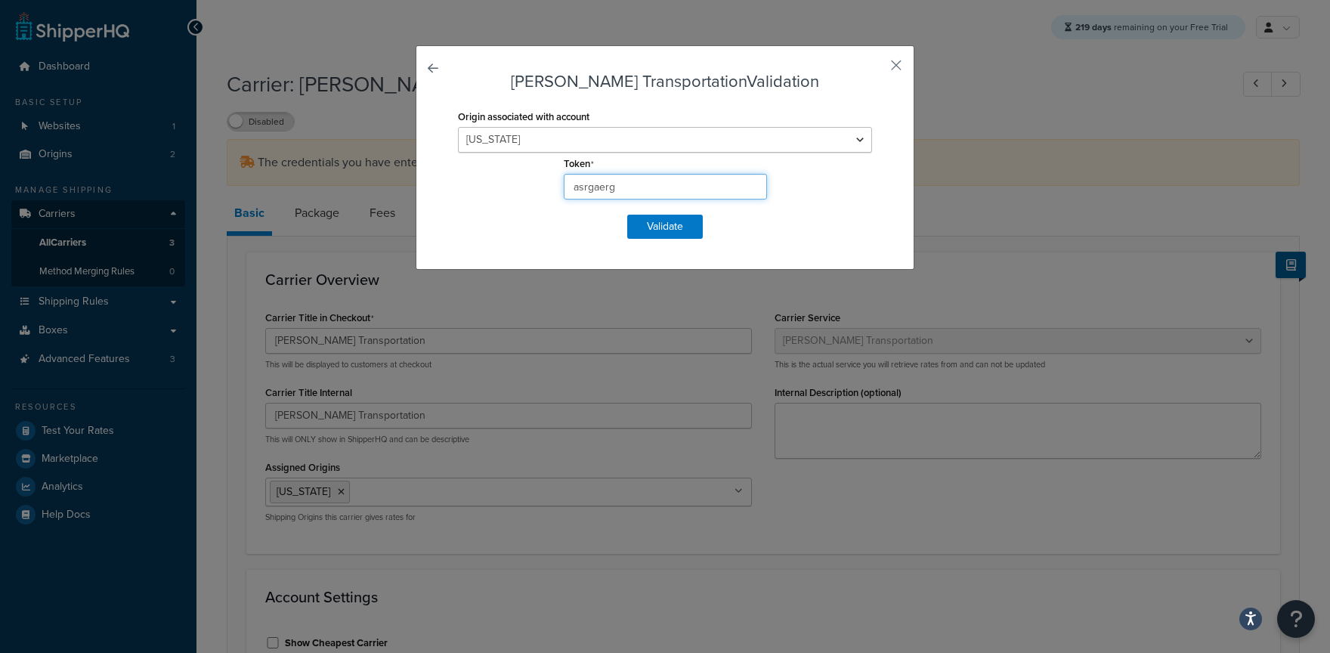
click at [632, 185] on input "asrgaerg" at bounding box center [665, 187] width 203 height 26
paste input "dd846403-365a-40ee-bad3-66caa6c5783e"
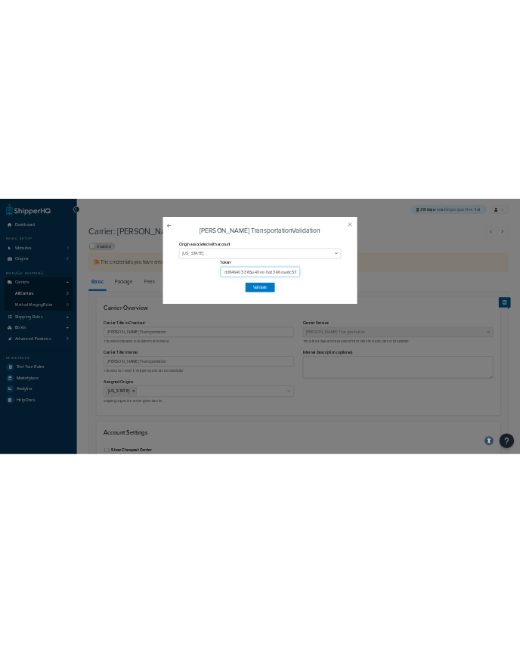
scroll to position [0, 19]
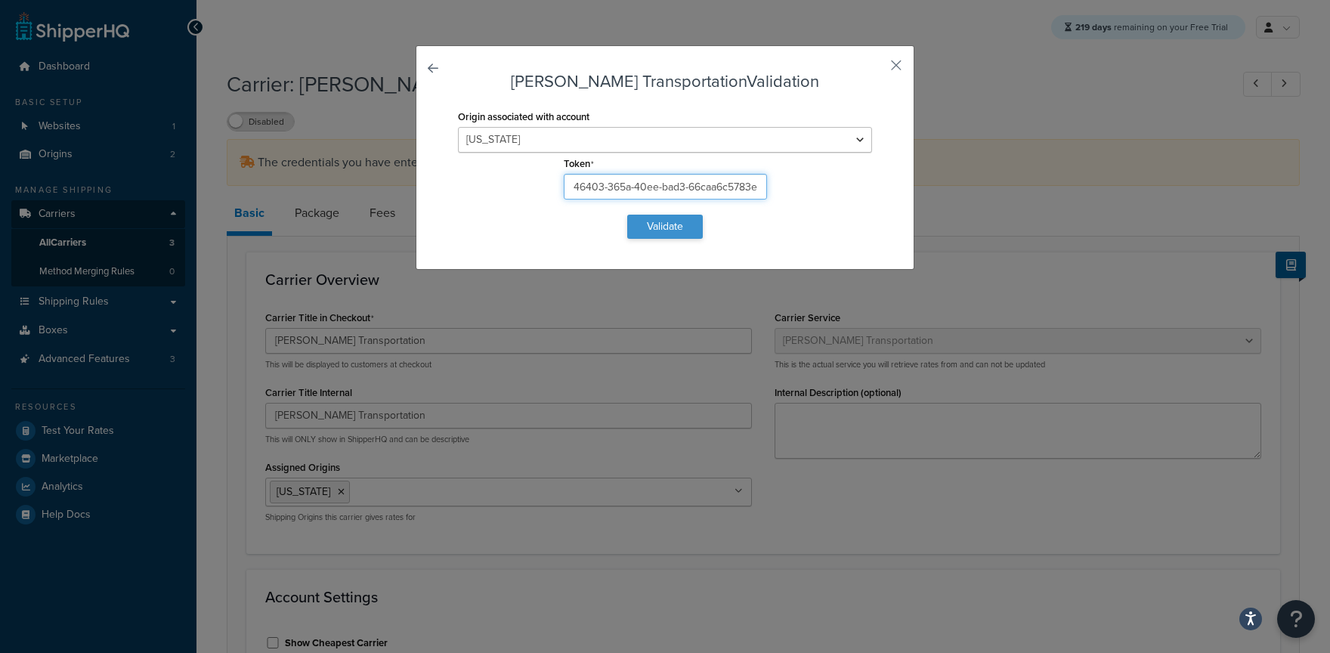
type input "dd846403-365a-40ee-bad3-66caa6c5783e"
click at [628, 229] on button "Validate" at bounding box center [665, 227] width 76 height 24
click at [508, 221] on form "[PERSON_NAME] Transportation Validation Origin associated with account [US_STAT…" at bounding box center [665, 156] width 422 height 166
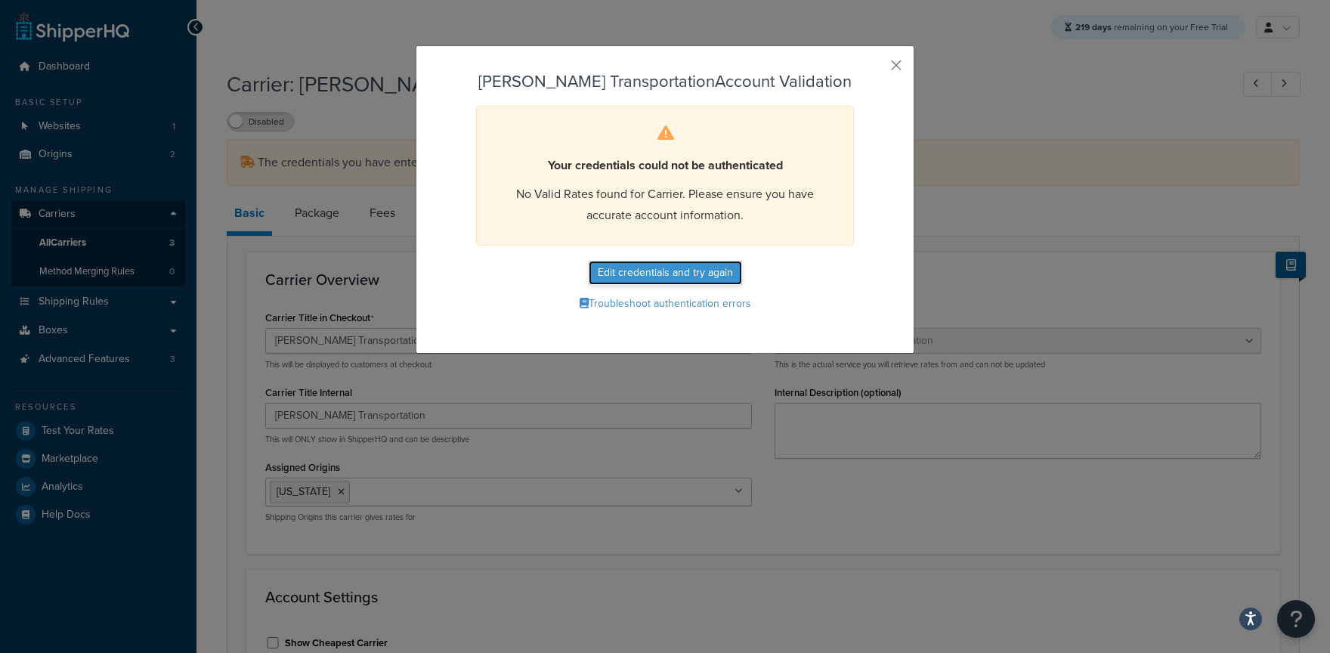
click at [694, 269] on button "Edit credentials and try again" at bounding box center [665, 273] width 153 height 24
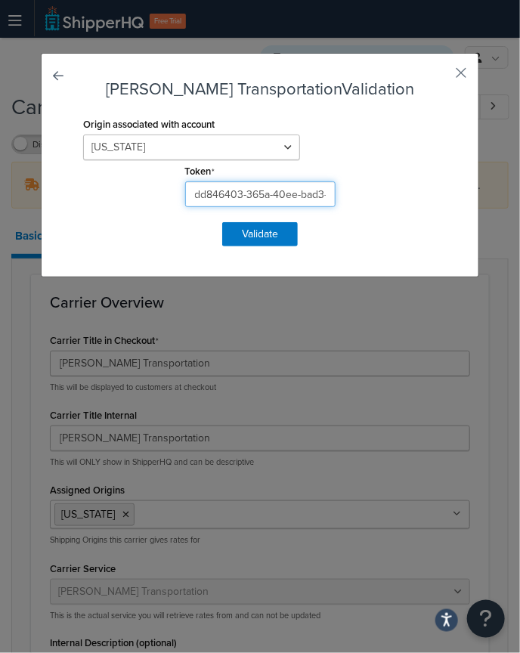
click at [233, 195] on input "dd846403-365a-40ee-bad3-66caa6c5783e" at bounding box center [260, 194] width 150 height 26
click at [261, 190] on input "dd846403-365a-40ee-bad3-66caa6c5783e" at bounding box center [260, 194] width 150 height 26
click at [209, 185] on input "dd846403-365a-40ee-bad3-66caa6c5783e" at bounding box center [260, 194] width 150 height 26
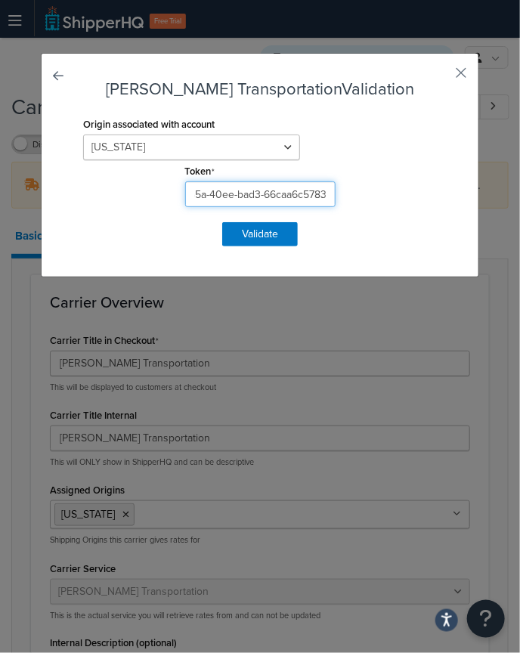
click at [209, 186] on input "dd846403-365a-40ee-bad3-66caa6c5783e" at bounding box center [260, 194] width 150 height 26
drag, startPoint x: 329, startPoint y: 193, endPoint x: -92, endPoint y: 205, distance: 420.9
click at [0, 205] on div "[PERSON_NAME] Transportation Validation Origin associated with account [US_STAT…" at bounding box center [260, 326] width 520 height 653
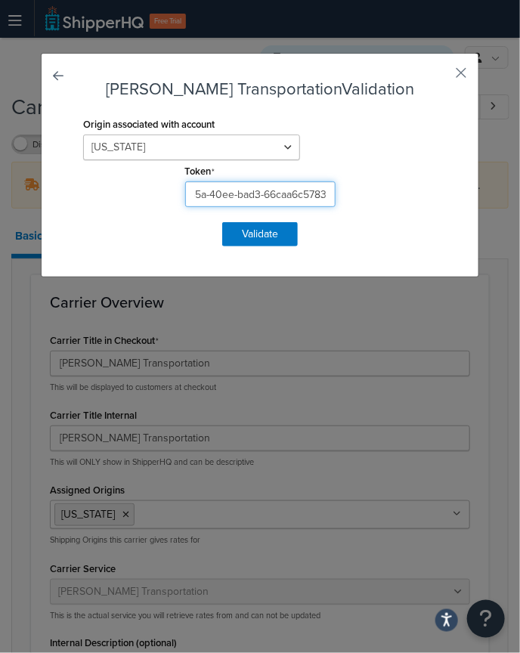
click at [301, 190] on input "dd846403-365a-40ee-bad3-66caa6c5783e" at bounding box center [260, 194] width 150 height 26
drag, startPoint x: 295, startPoint y: 196, endPoint x: 116, endPoint y: 197, distance: 179.8
click at [185, 197] on input "dd846403-365a-40ee-bad3-66caa6c5783e" at bounding box center [260, 194] width 150 height 26
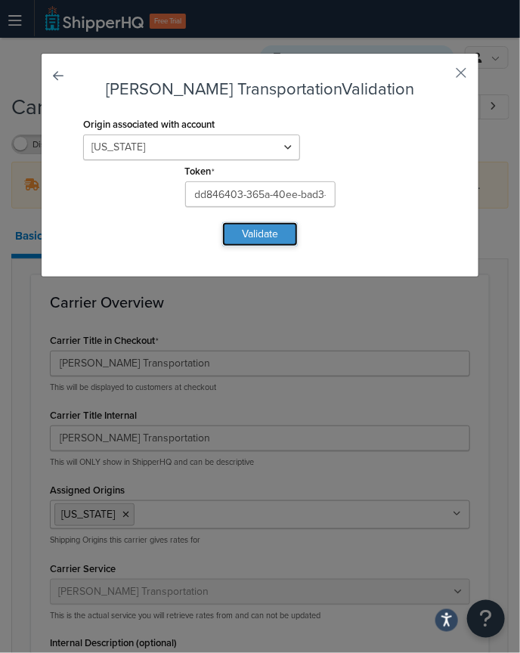
click at [270, 234] on button "Validate" at bounding box center [260, 234] width 76 height 24
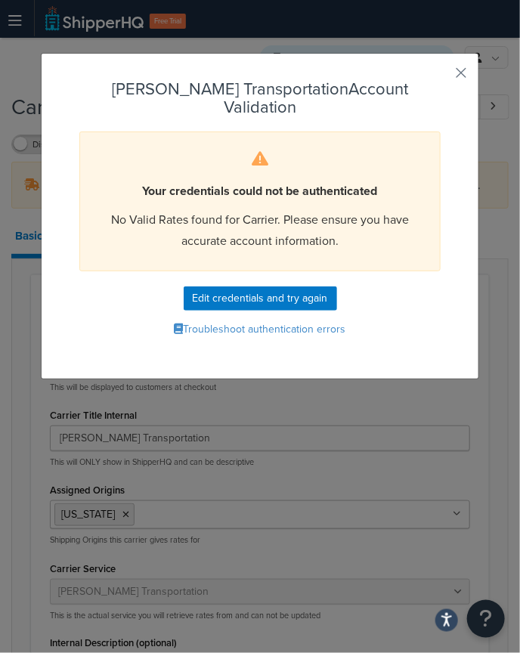
click at [359, 215] on div "Your credentials could not be authenticated No Valid Rates found for Carrier. P…" at bounding box center [259, 201] width 361 height 140
